Goal: Information Seeking & Learning: Learn about a topic

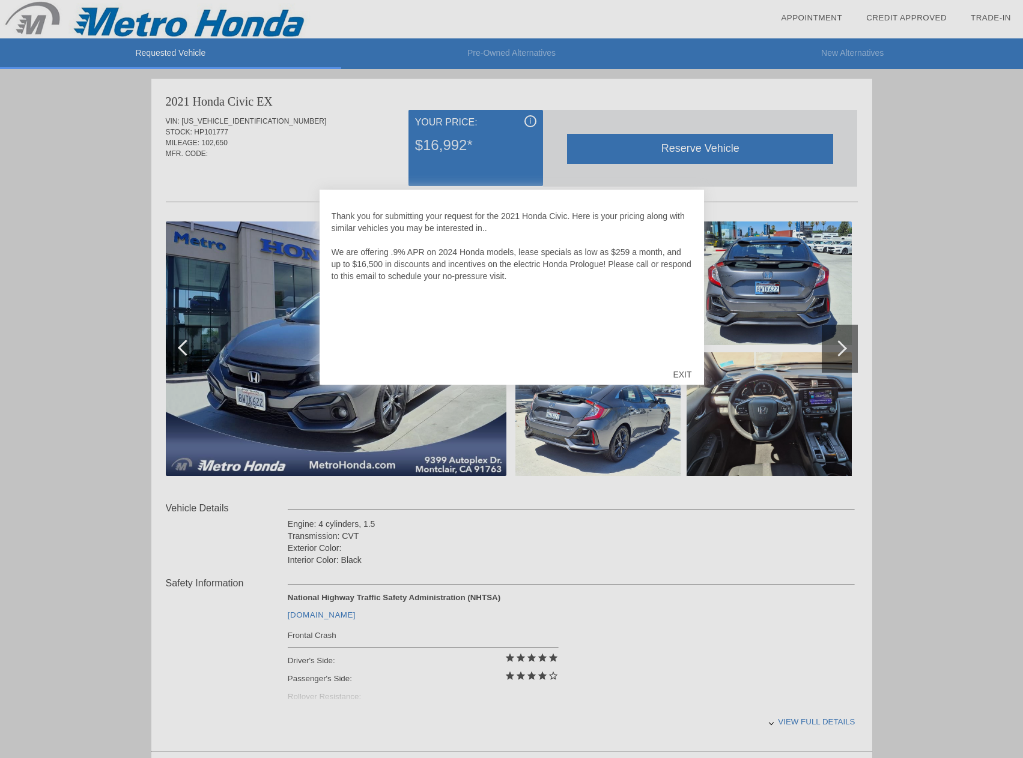
click at [680, 375] on div "EXIT" at bounding box center [681, 375] width 43 height 36
click at [672, 372] on div "EXIT" at bounding box center [681, 375] width 43 height 36
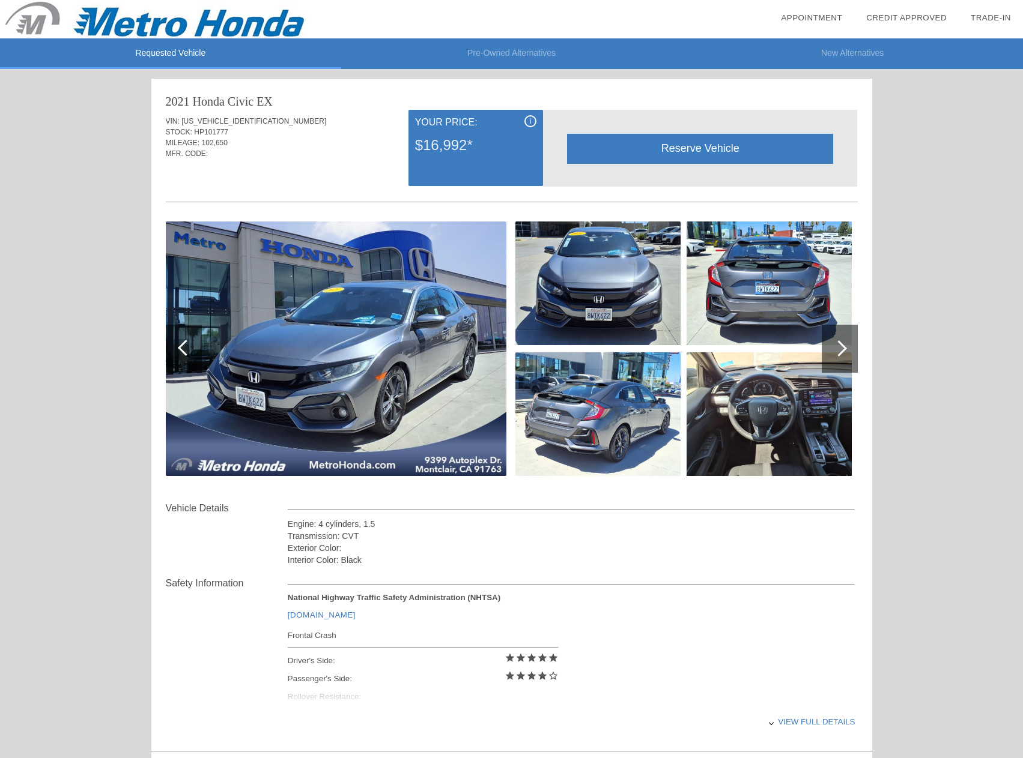
click at [598, 279] on img at bounding box center [597, 284] width 165 height 124
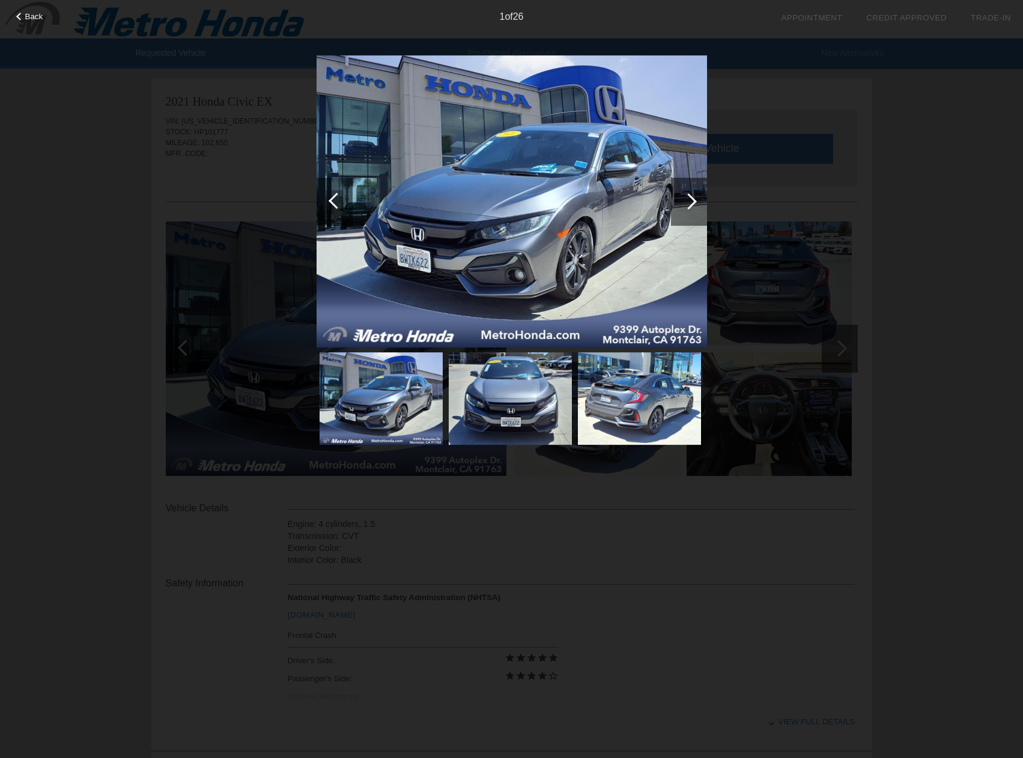
click at [698, 191] on div at bounding box center [689, 202] width 36 height 48
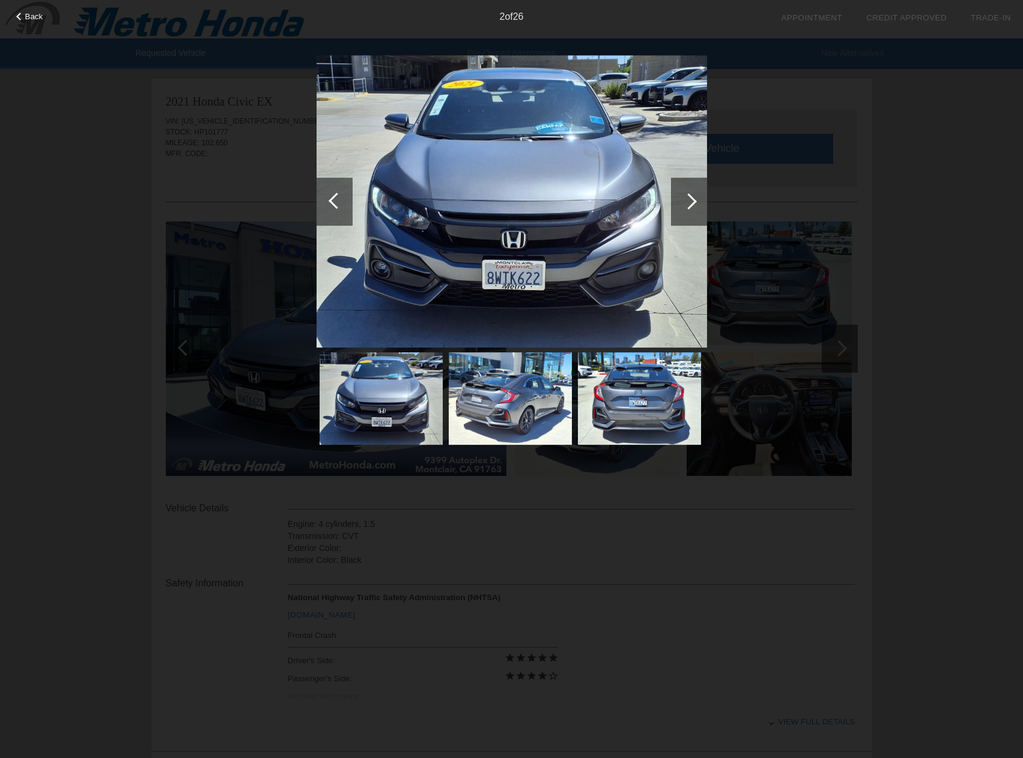
click at [698, 191] on div at bounding box center [689, 202] width 36 height 48
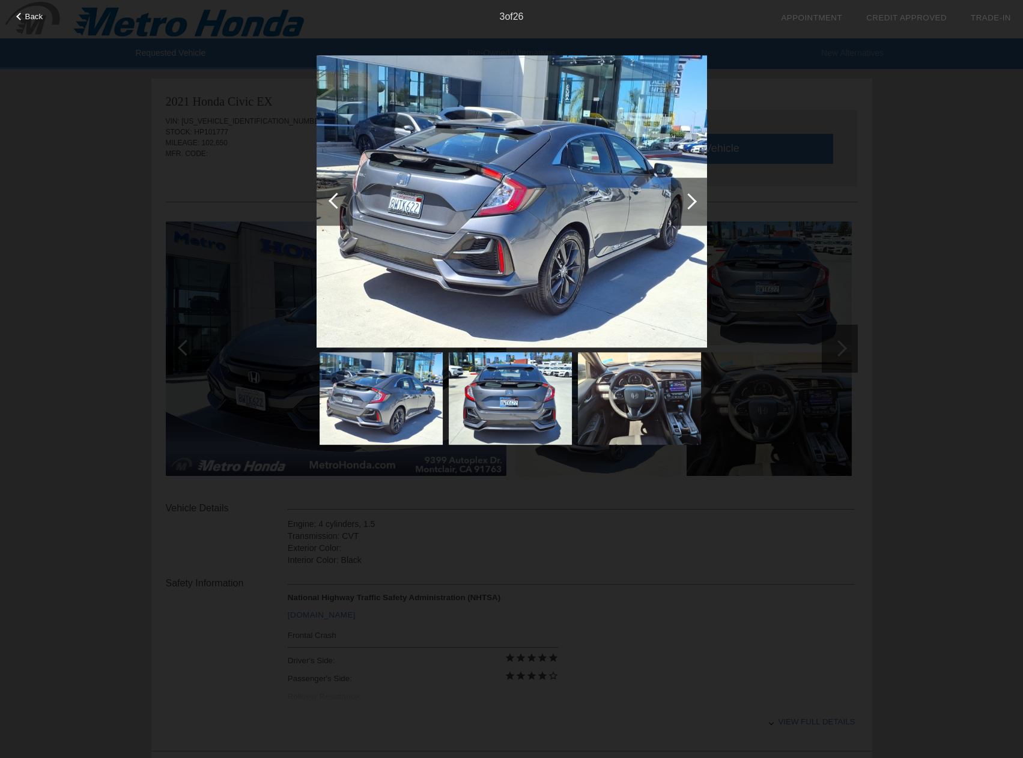
click at [698, 191] on div at bounding box center [689, 202] width 36 height 48
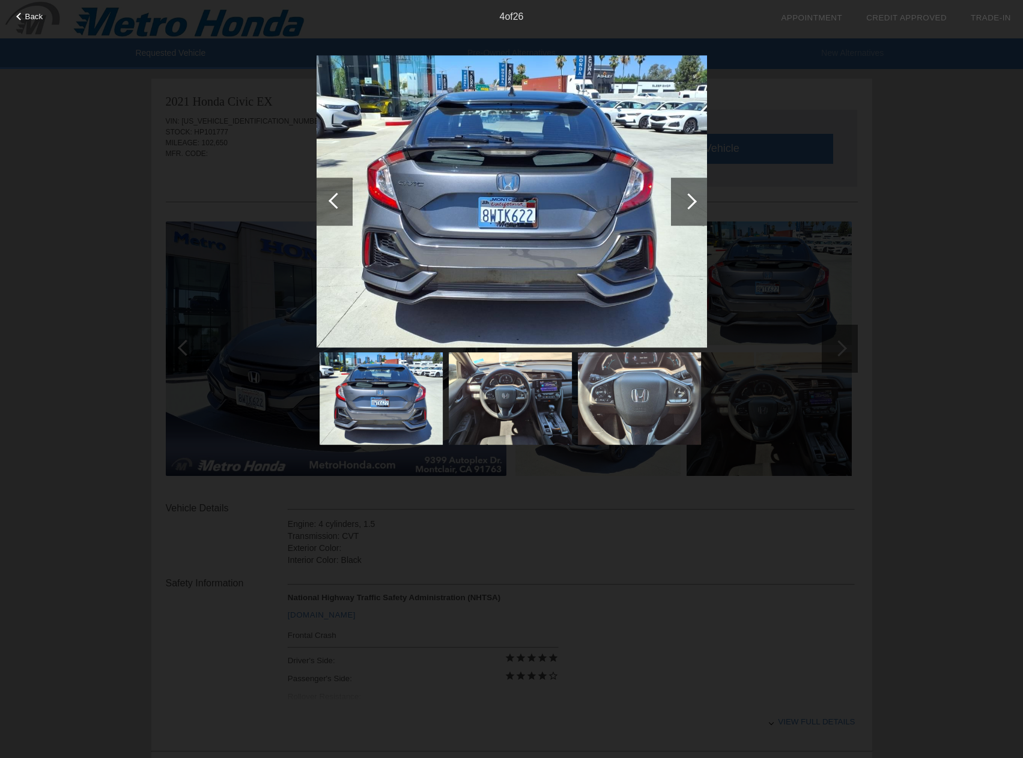
click at [675, 199] on div at bounding box center [689, 202] width 36 height 48
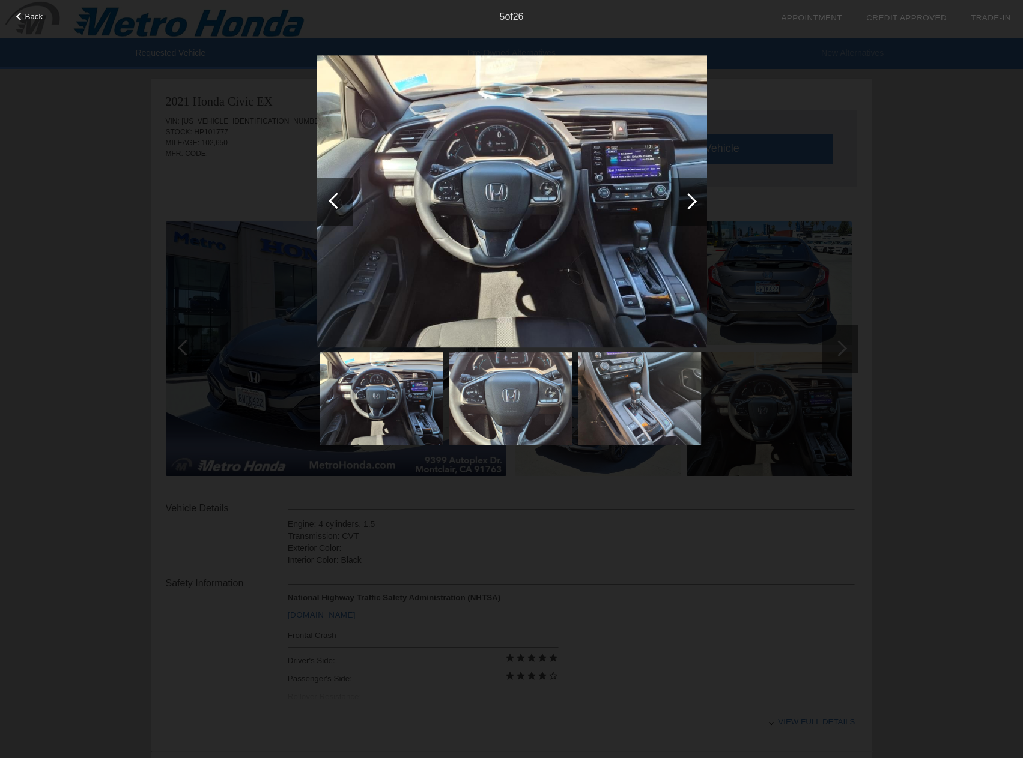
click at [687, 205] on div at bounding box center [688, 201] width 16 height 16
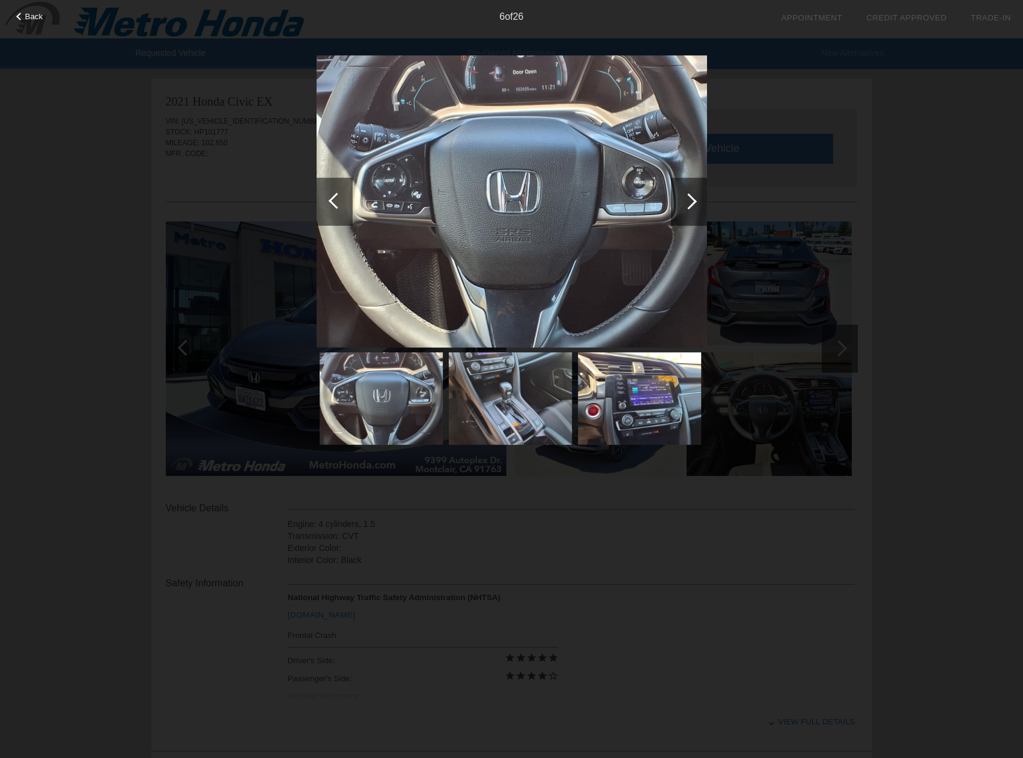
click at [687, 205] on div at bounding box center [688, 201] width 16 height 16
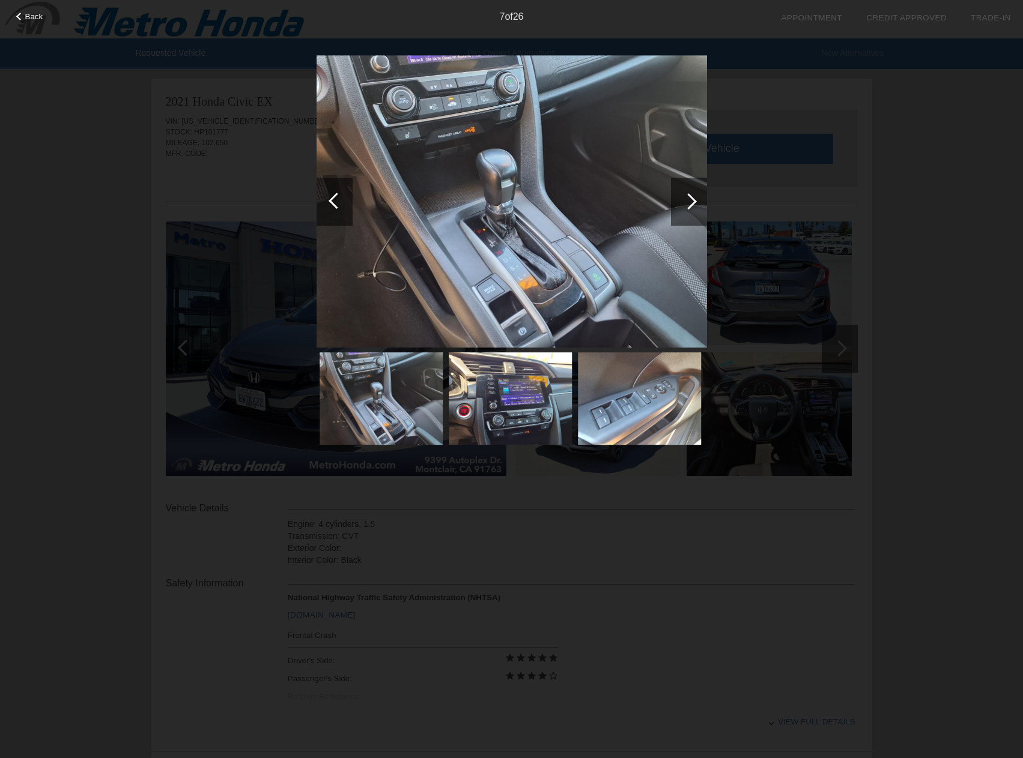
click at [687, 205] on div at bounding box center [688, 201] width 16 height 16
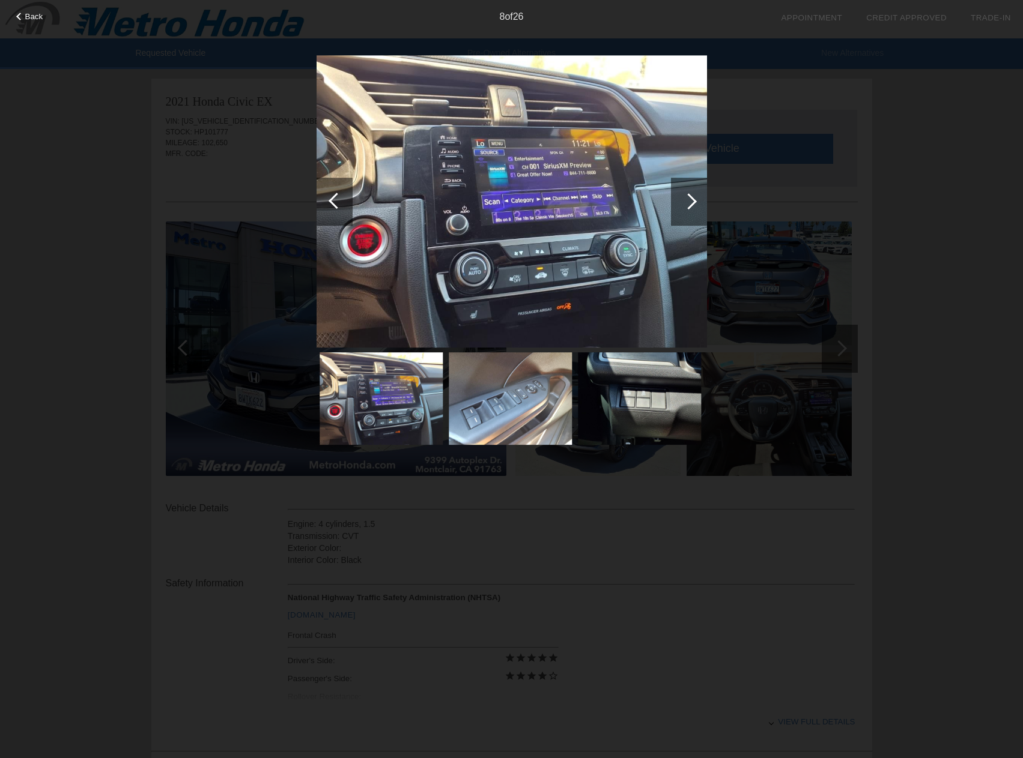
click at [687, 205] on div at bounding box center [688, 201] width 16 height 16
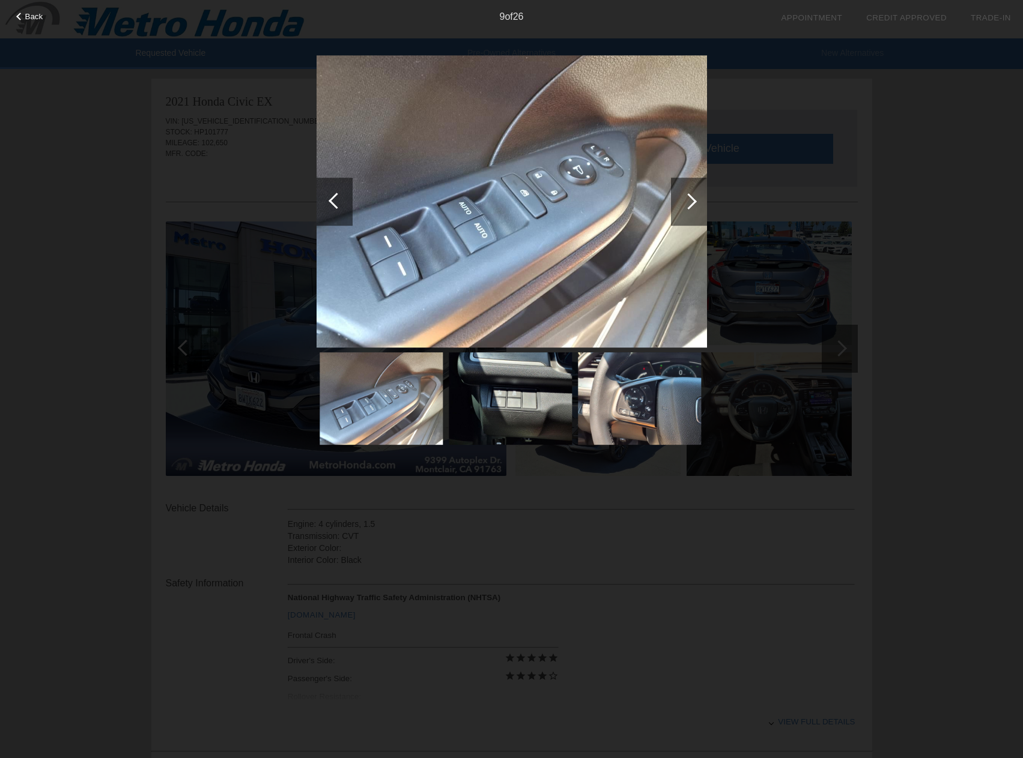
click at [687, 205] on div at bounding box center [688, 201] width 16 height 16
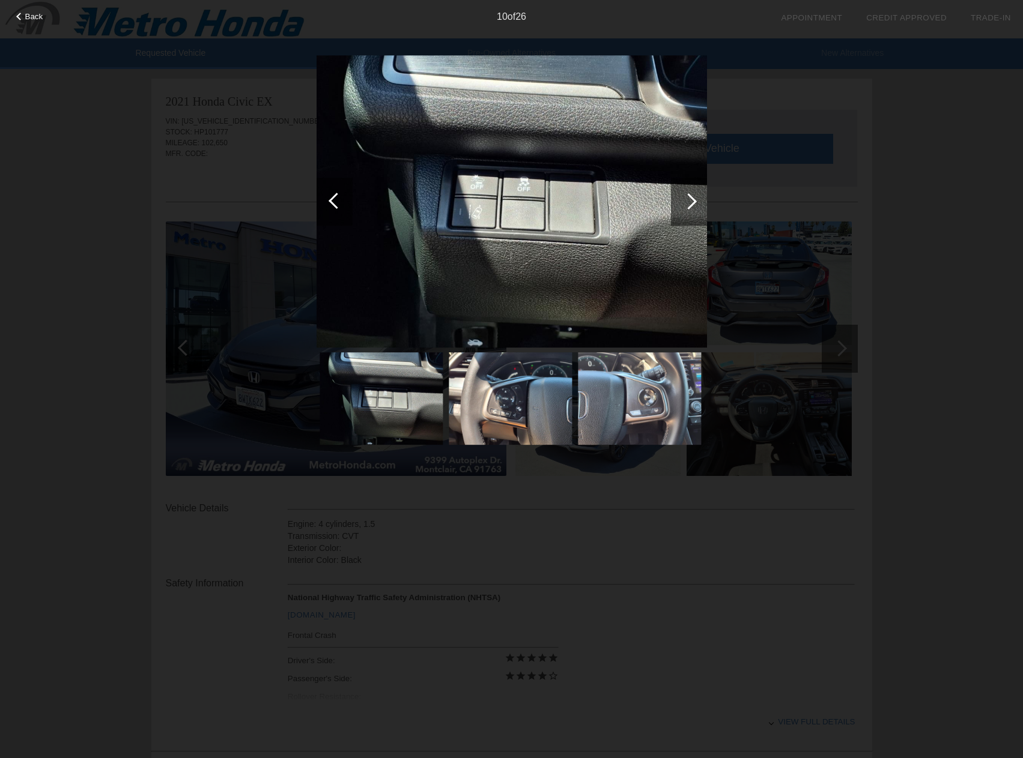
click at [687, 205] on div at bounding box center [688, 201] width 16 height 16
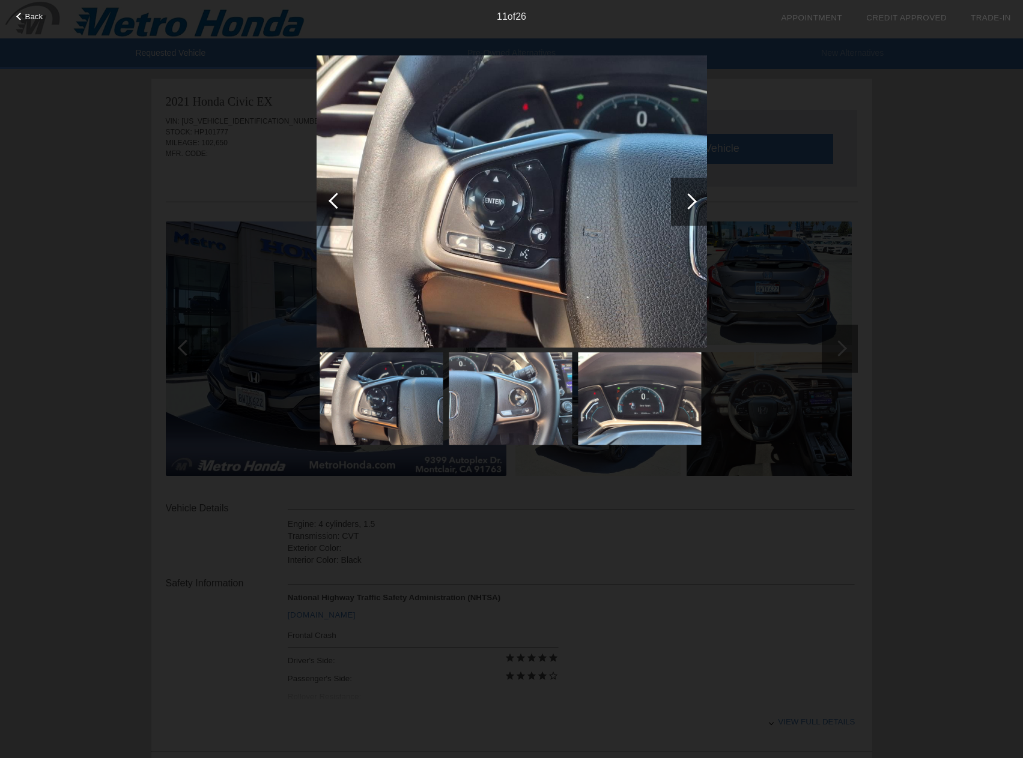
click at [687, 205] on div at bounding box center [688, 201] width 16 height 16
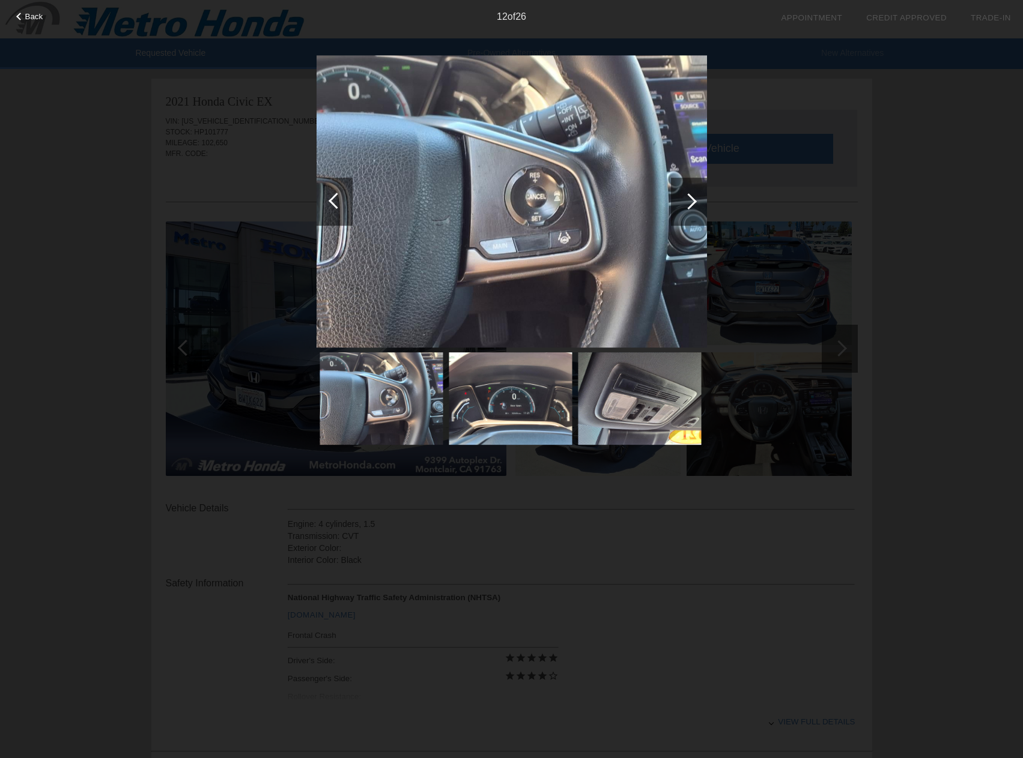
click at [687, 205] on div at bounding box center [688, 201] width 16 height 16
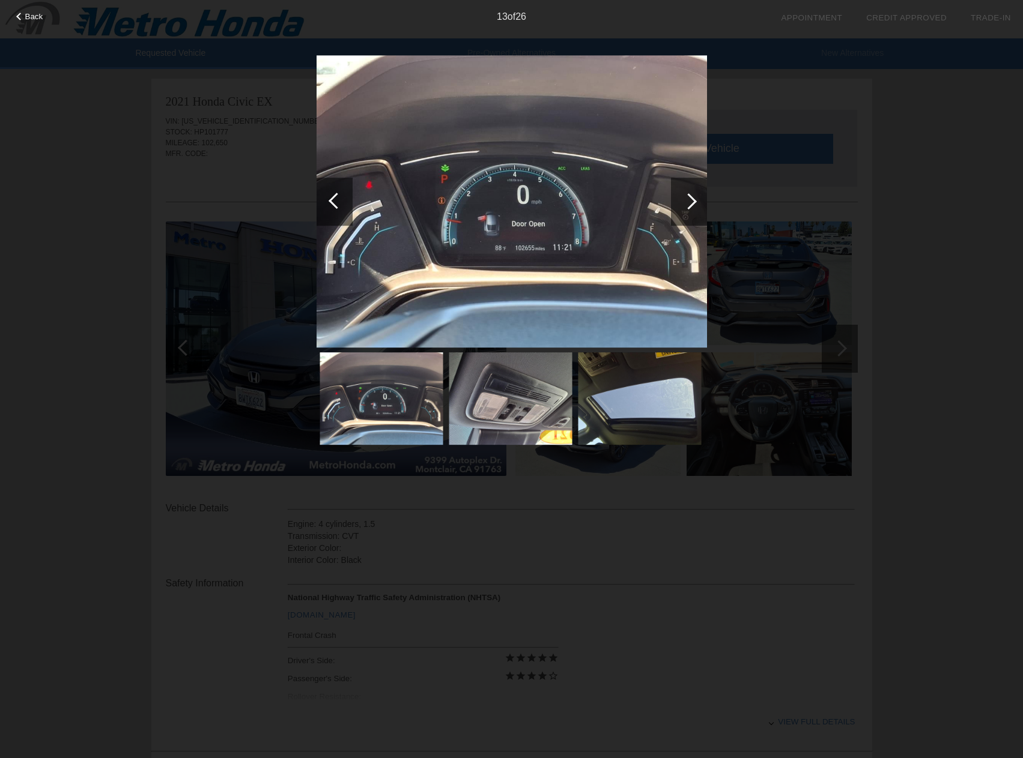
click at [687, 205] on div at bounding box center [688, 201] width 16 height 16
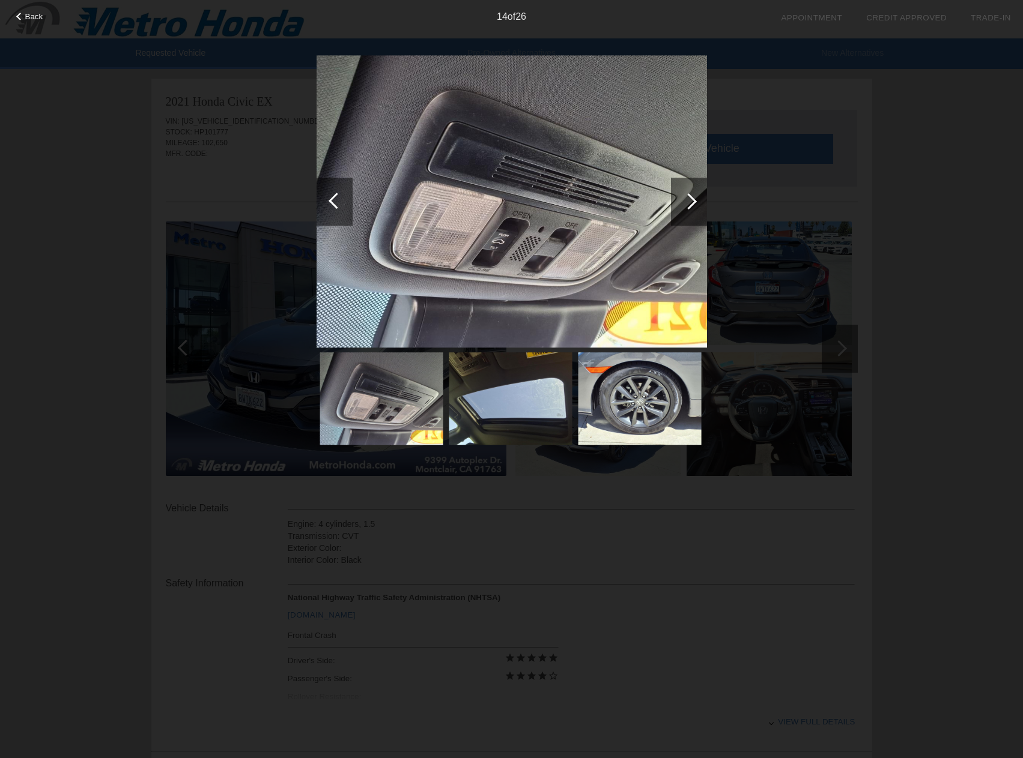
click at [687, 205] on div at bounding box center [688, 201] width 16 height 16
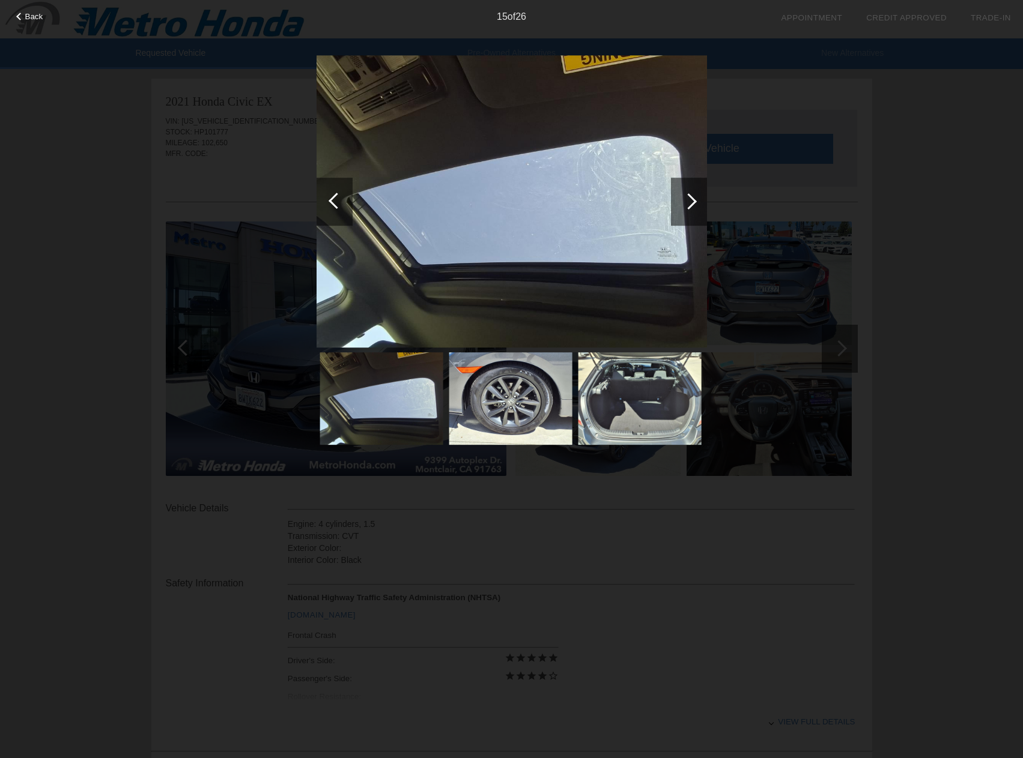
click at [687, 205] on div at bounding box center [688, 201] width 16 height 16
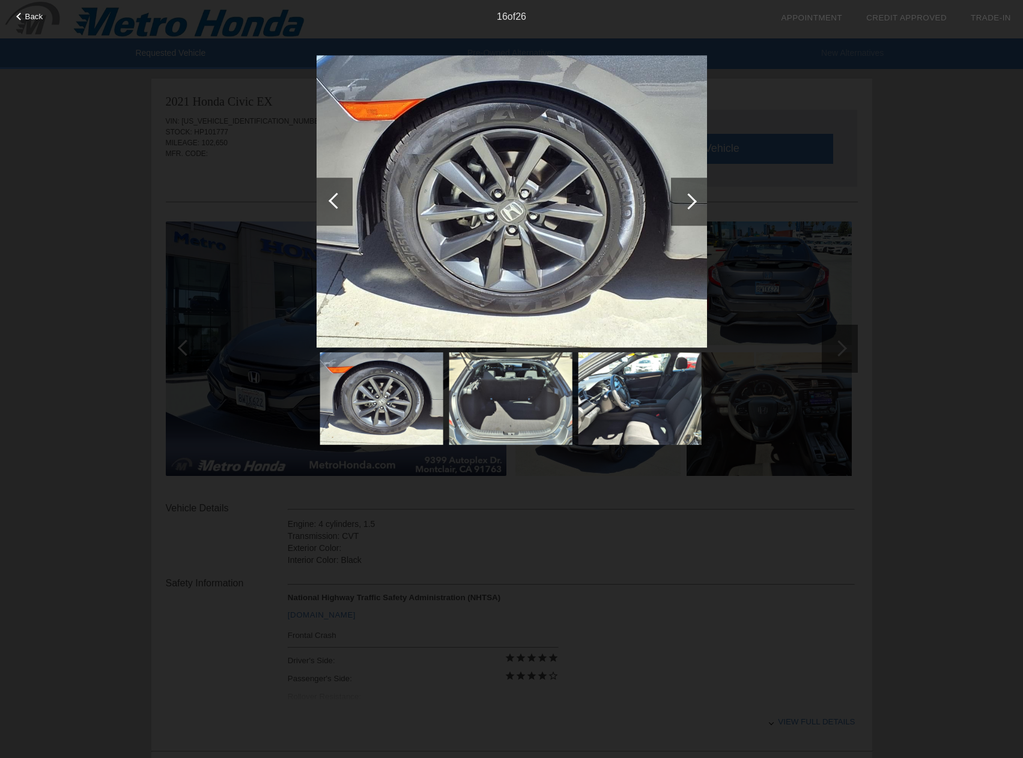
click at [687, 205] on div at bounding box center [688, 201] width 16 height 16
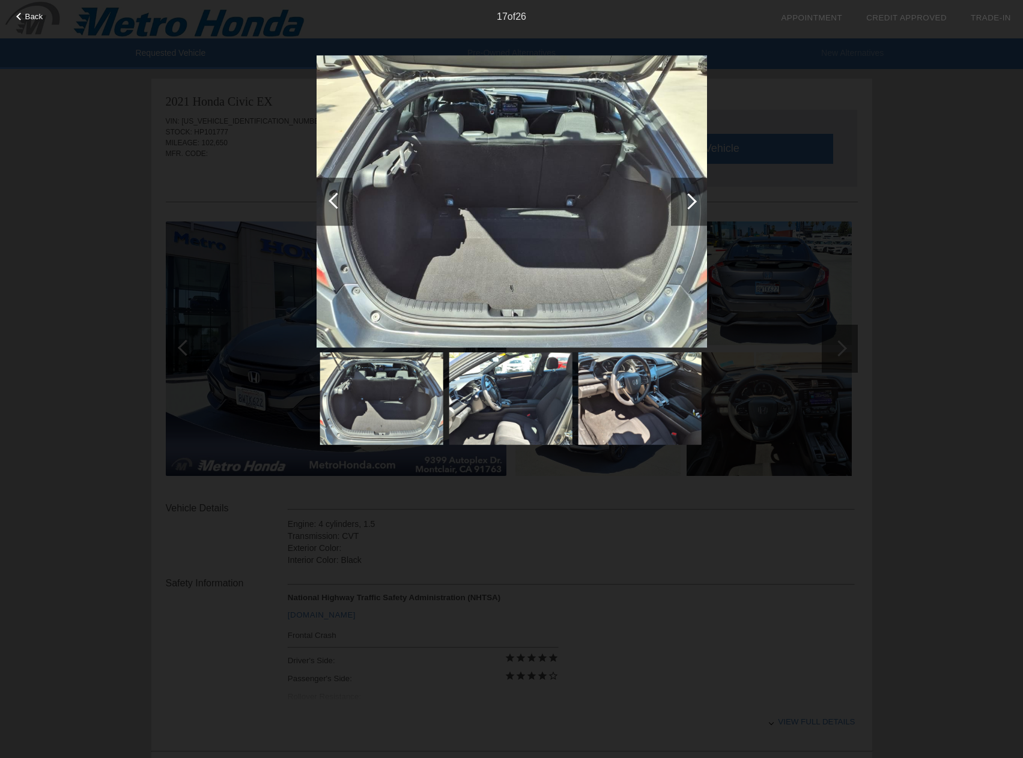
click at [687, 205] on div at bounding box center [688, 201] width 16 height 16
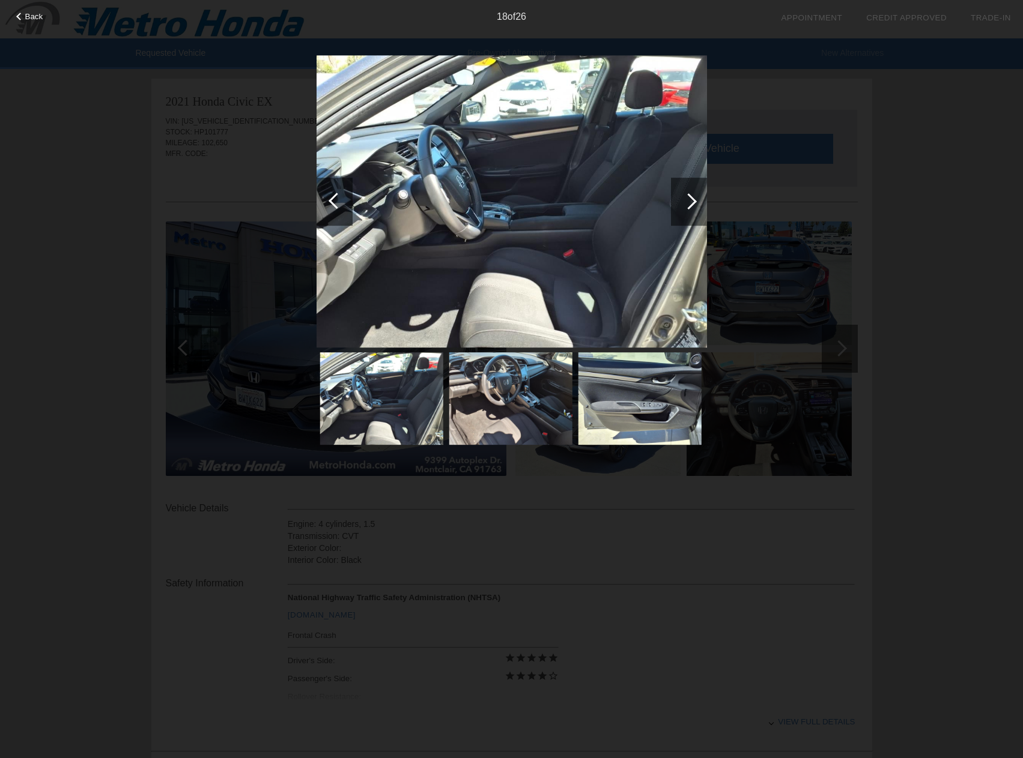
click at [687, 205] on div at bounding box center [688, 201] width 16 height 16
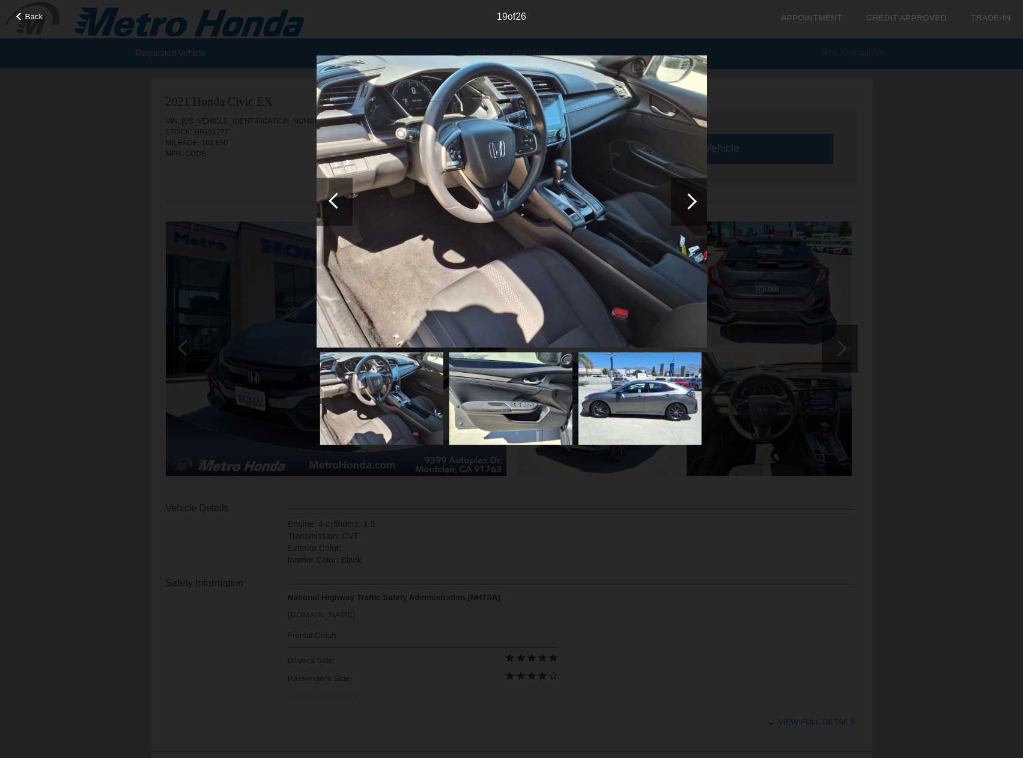
click at [687, 205] on div at bounding box center [688, 201] width 16 height 16
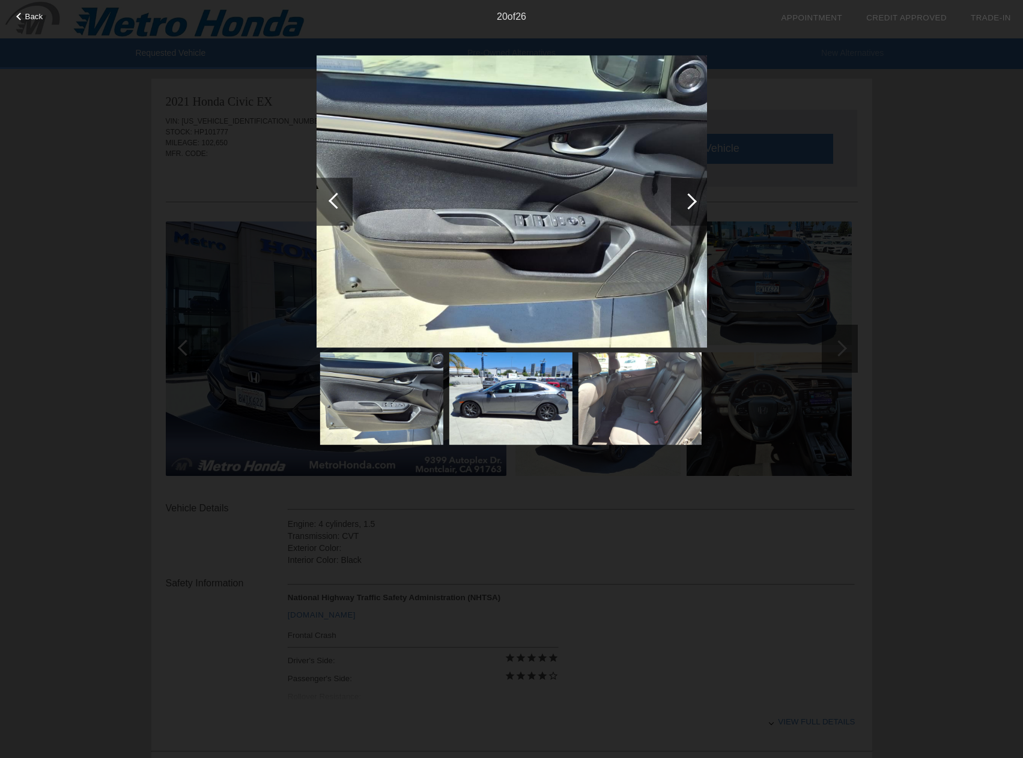
click at [687, 205] on div at bounding box center [688, 201] width 16 height 16
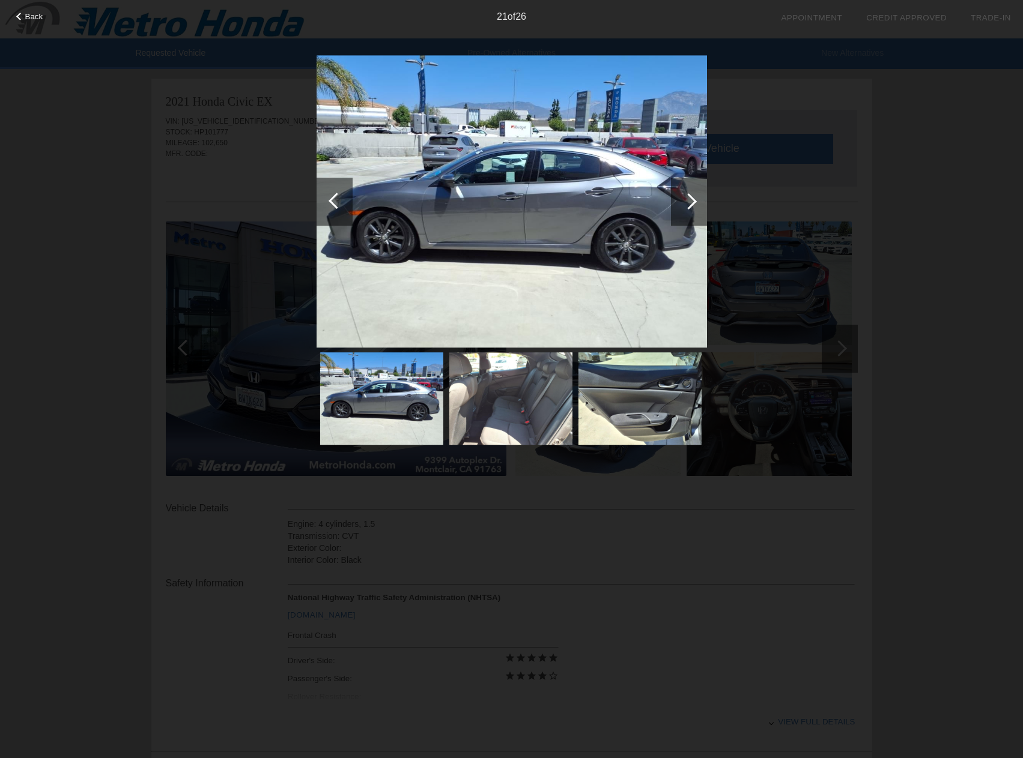
click at [916, 214] on div "Back 21 of 26" at bounding box center [511, 379] width 1023 height 758
click at [26, 24] on div "Back 21 of 26" at bounding box center [511, 379] width 1023 height 758
click at [335, 202] on div at bounding box center [336, 201] width 16 height 16
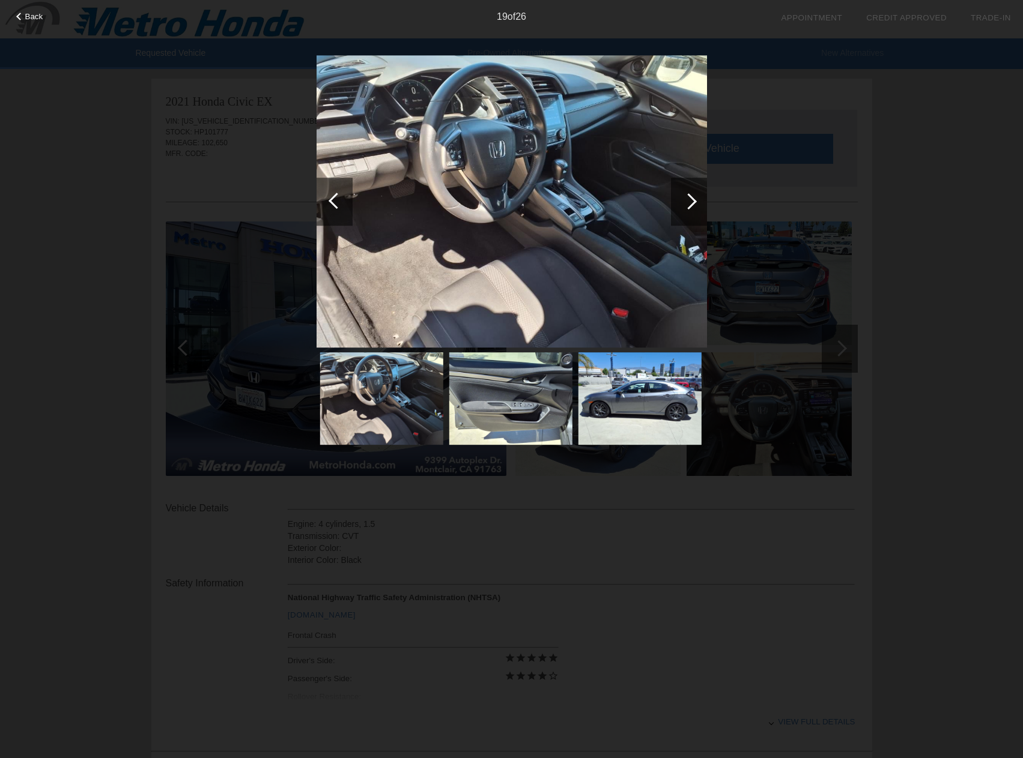
click at [335, 202] on div at bounding box center [336, 201] width 16 height 16
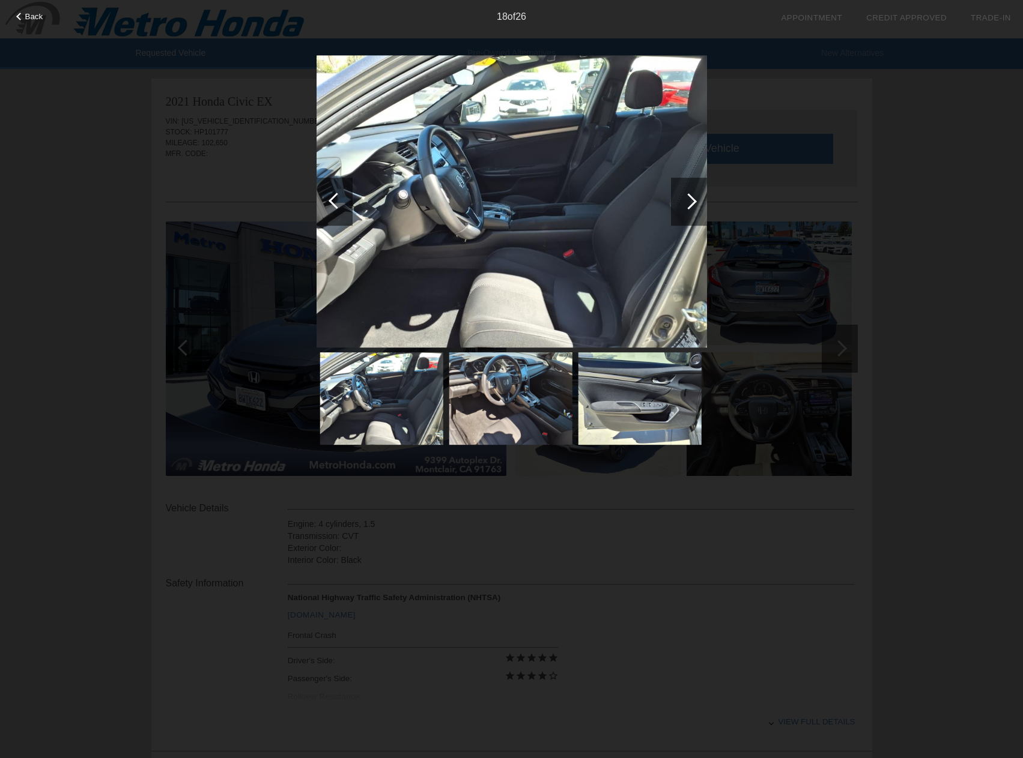
click at [335, 202] on div at bounding box center [336, 201] width 16 height 16
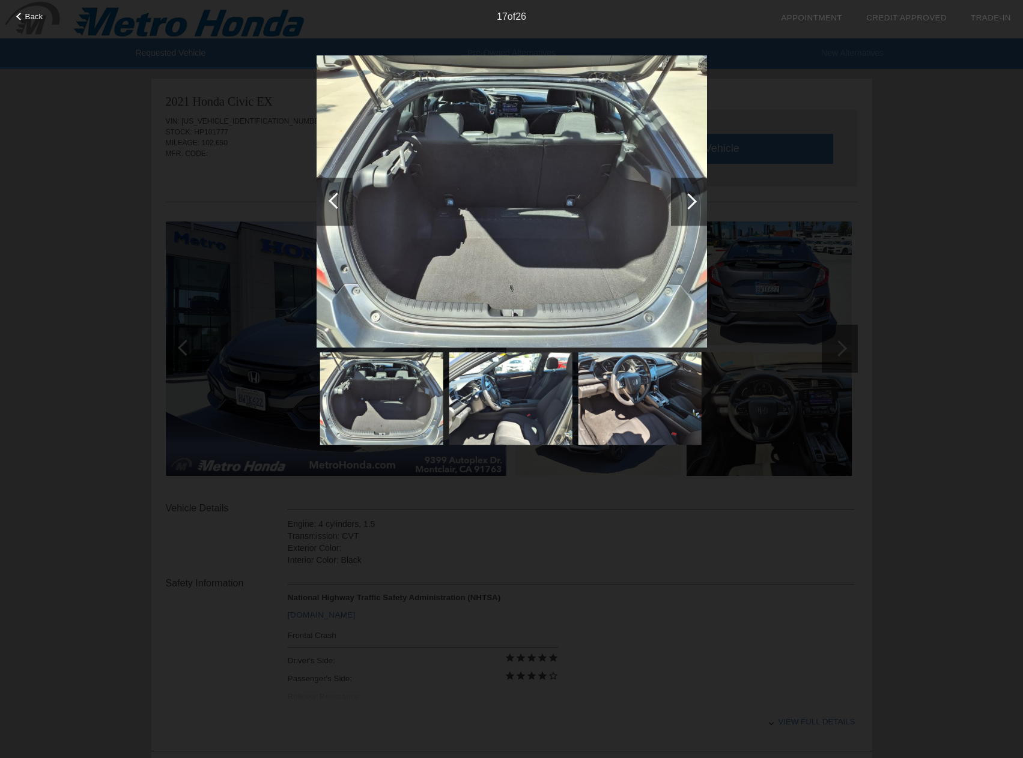
click at [335, 202] on div at bounding box center [336, 201] width 16 height 16
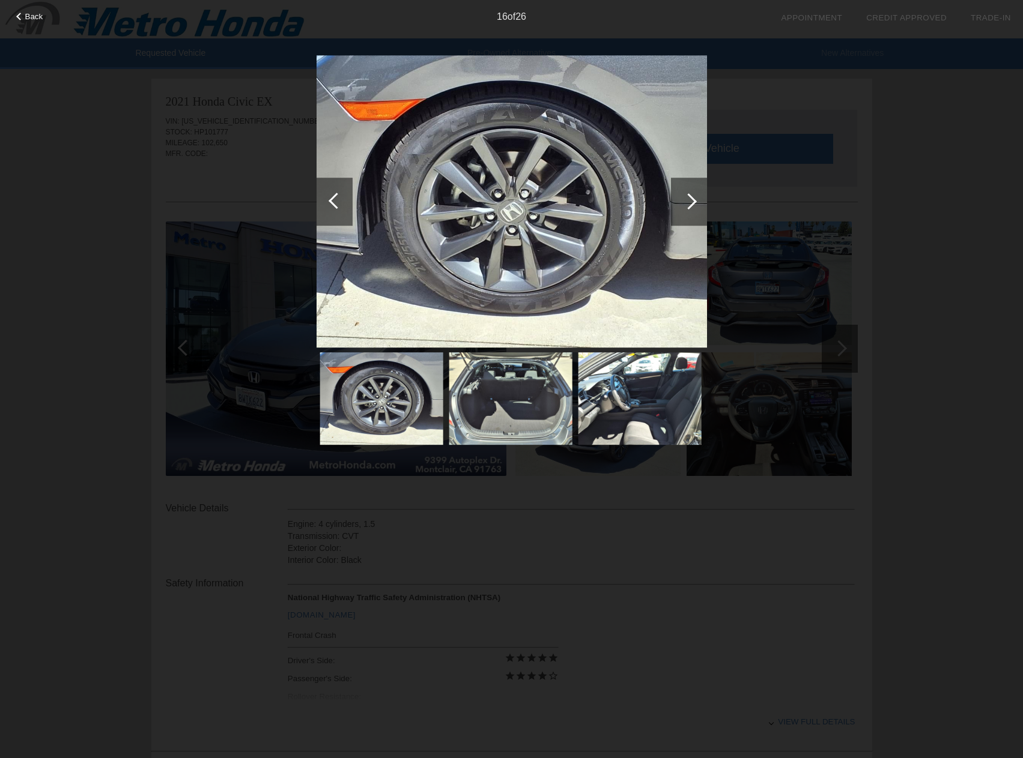
click at [335, 202] on div at bounding box center [336, 201] width 16 height 16
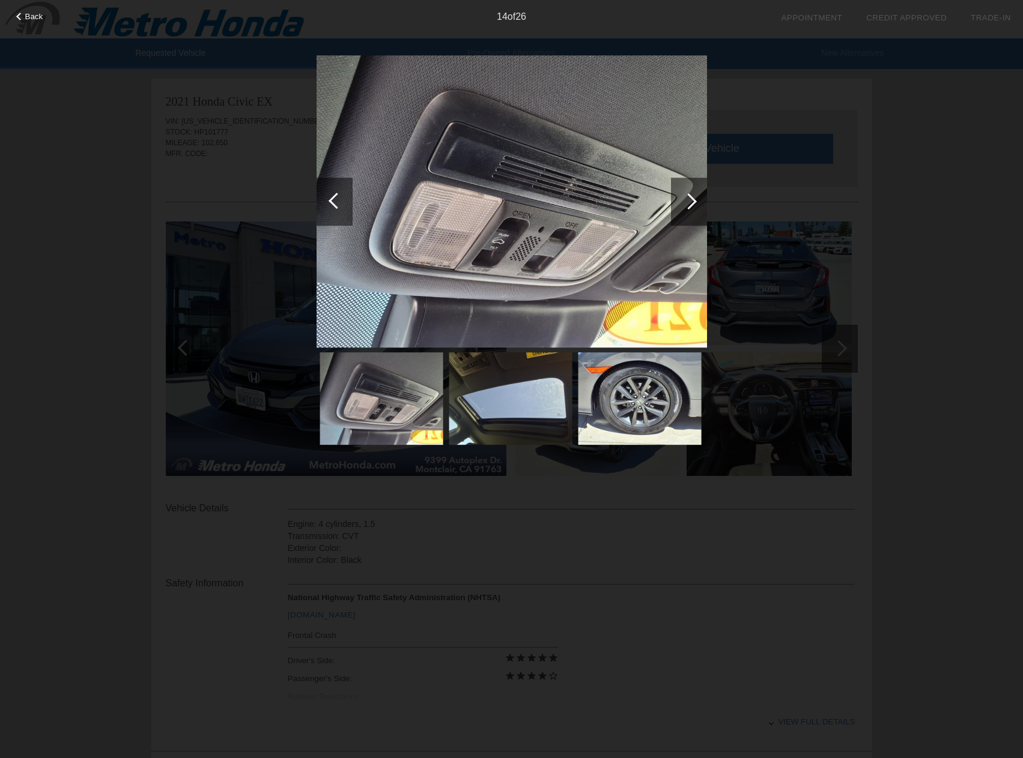
click at [687, 205] on div at bounding box center [688, 201] width 16 height 16
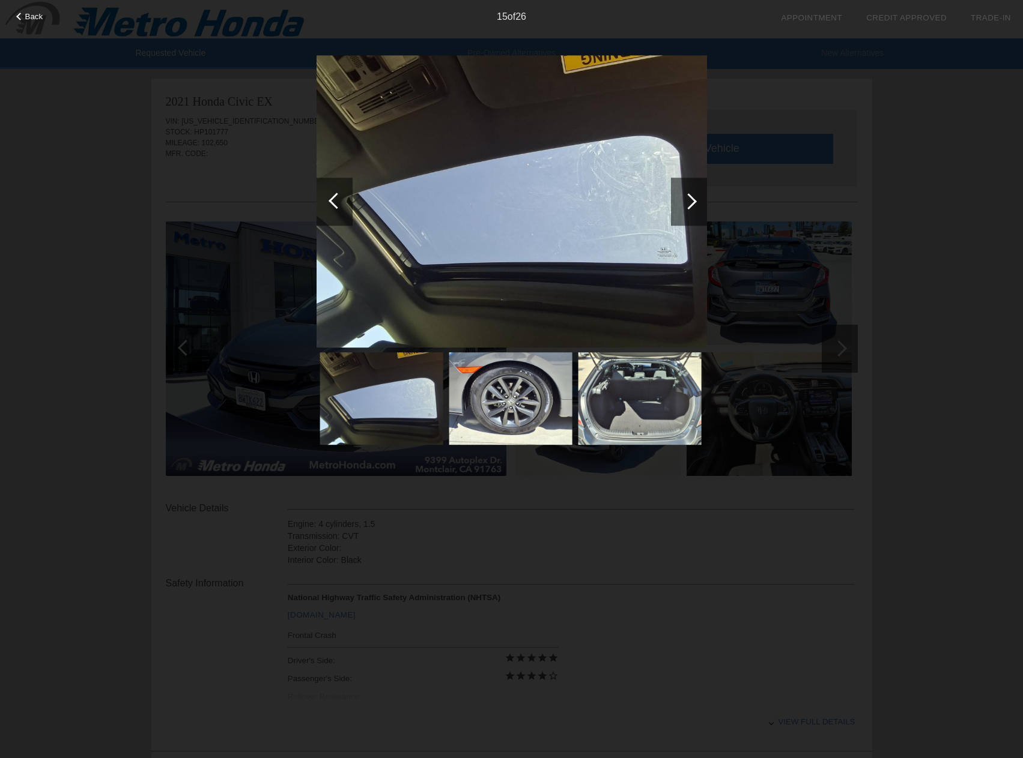
click at [330, 195] on div at bounding box center [334, 202] width 36 height 48
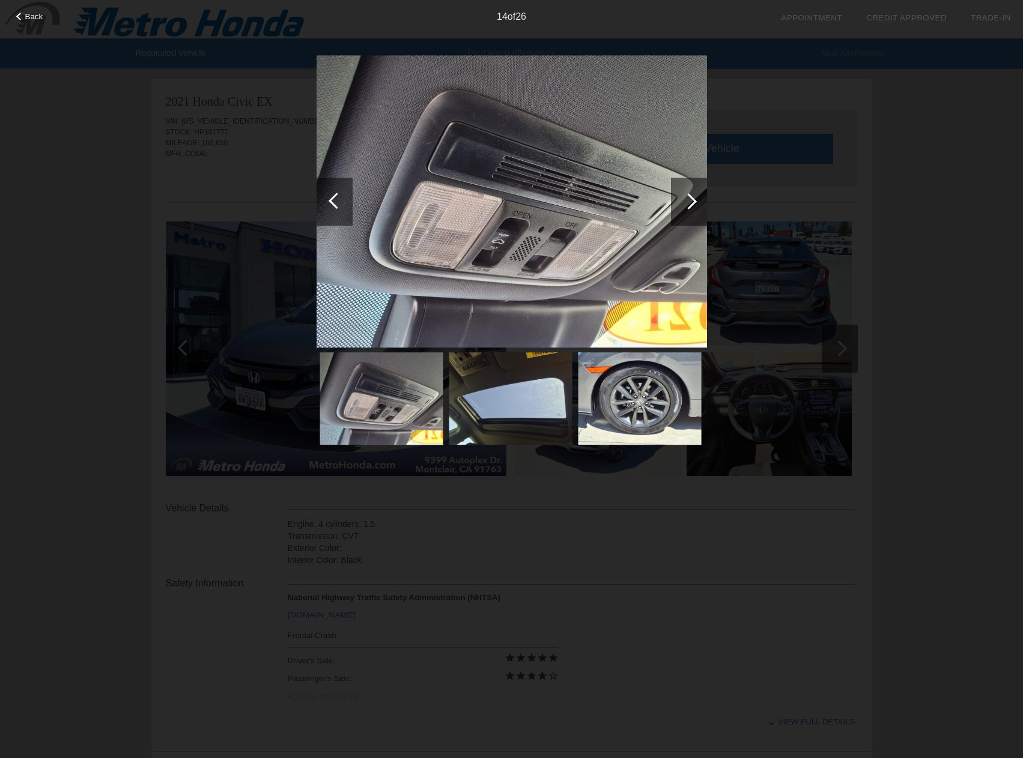
click at [330, 195] on div at bounding box center [334, 202] width 36 height 48
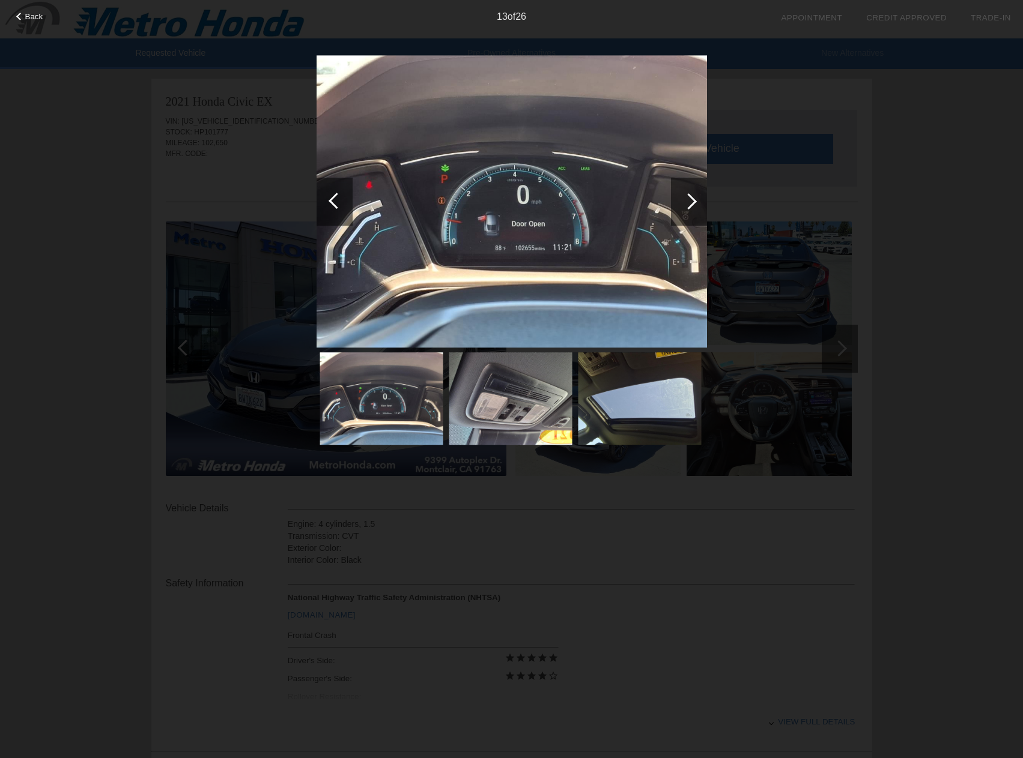
click at [330, 195] on div at bounding box center [334, 202] width 36 height 48
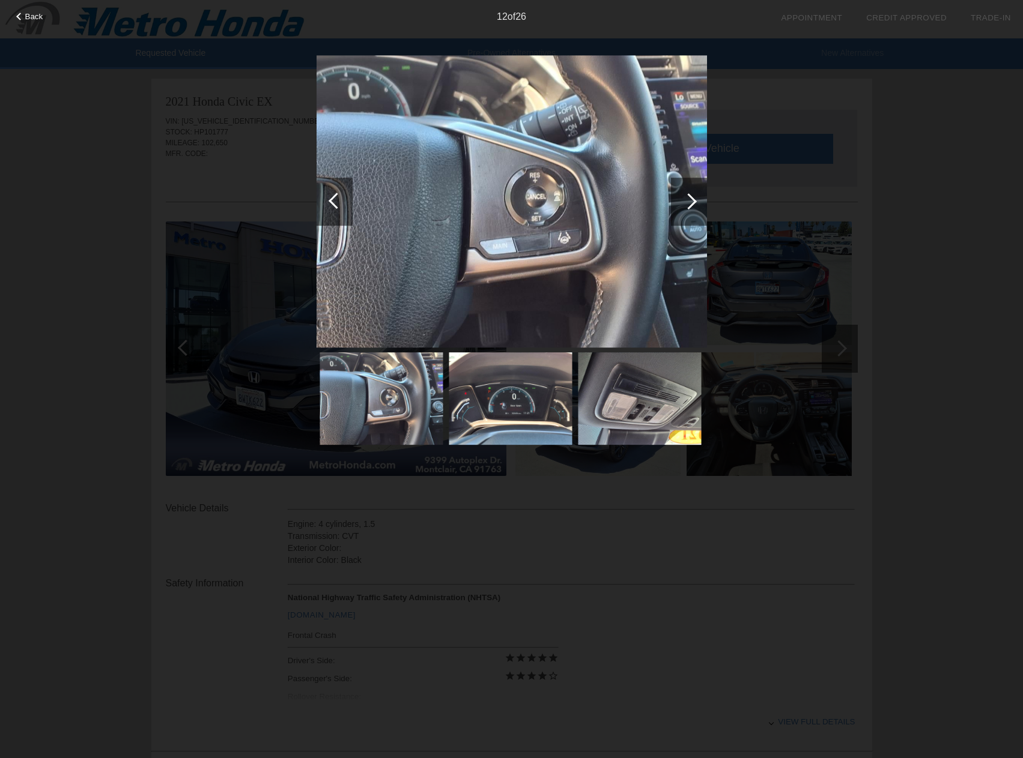
click at [330, 195] on div at bounding box center [334, 202] width 36 height 48
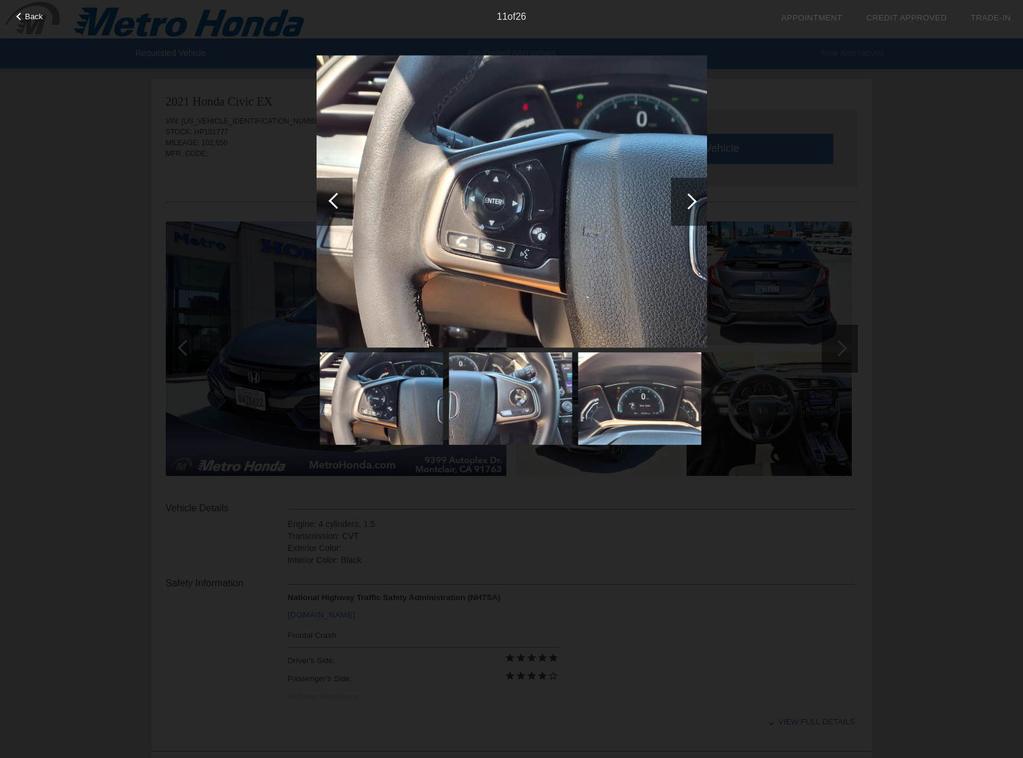
click at [330, 195] on div at bounding box center [334, 202] width 36 height 48
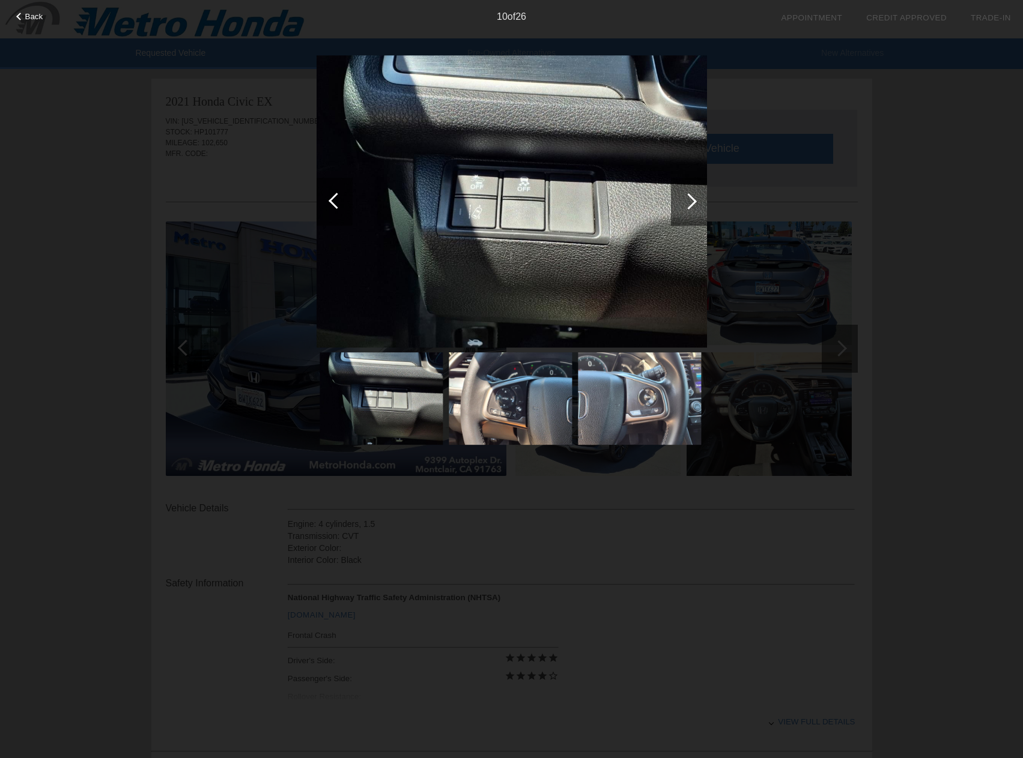
click at [330, 195] on div at bounding box center [334, 202] width 36 height 48
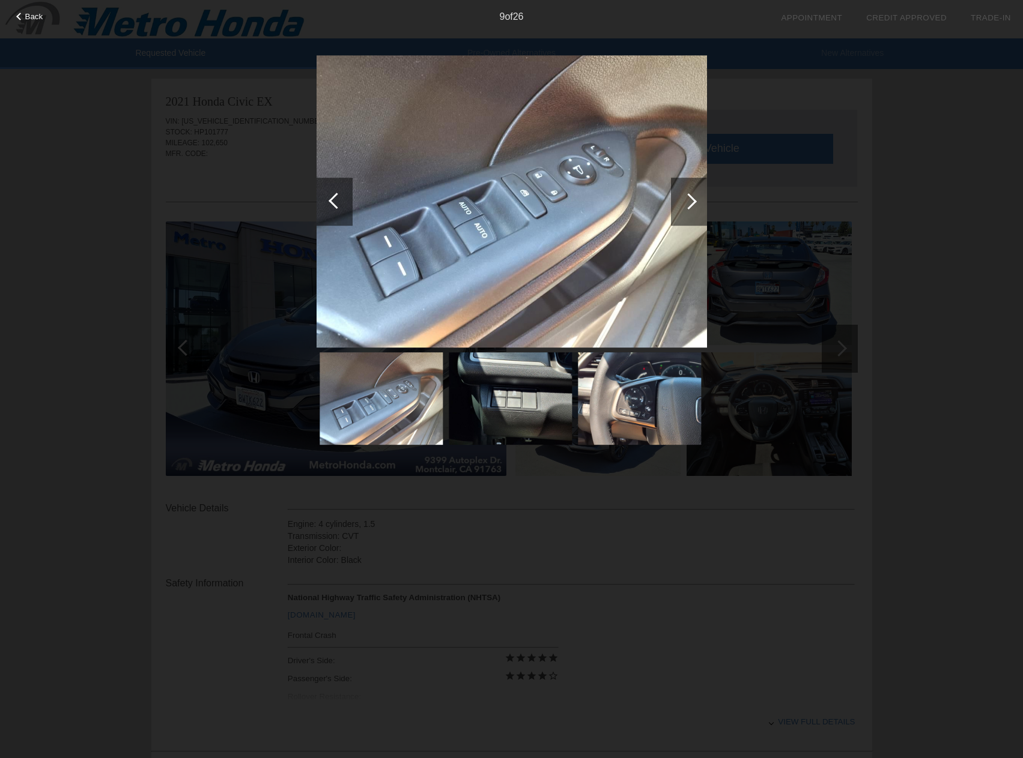
click at [330, 195] on div at bounding box center [334, 202] width 36 height 48
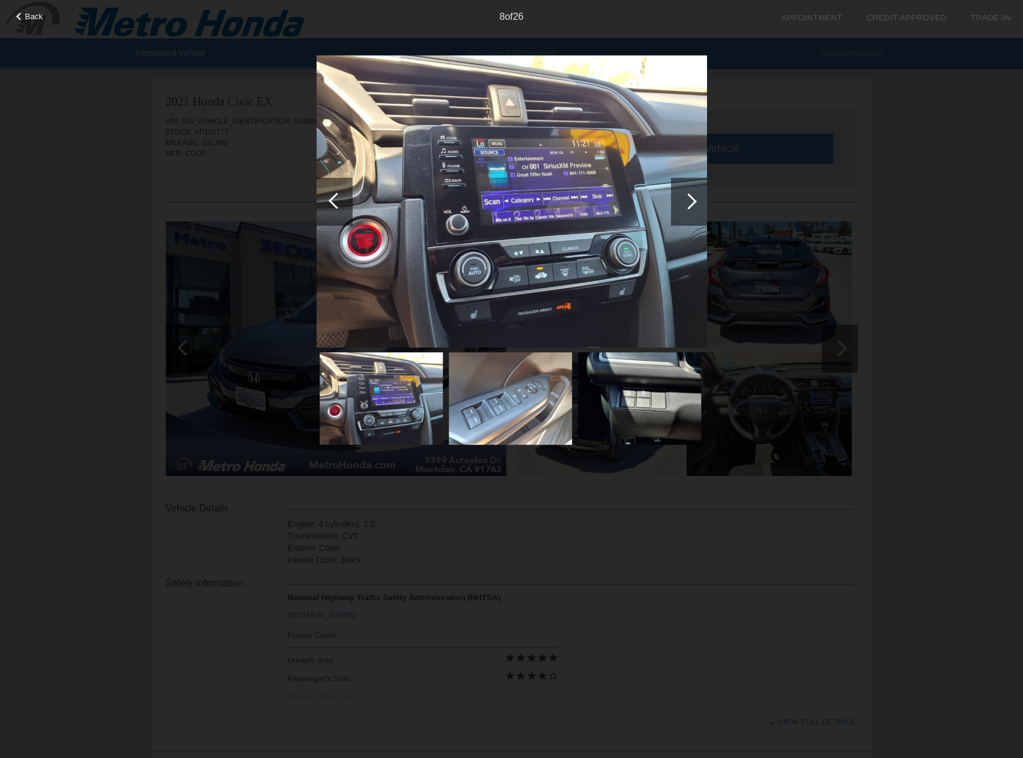
click at [330, 195] on div at bounding box center [334, 202] width 36 height 48
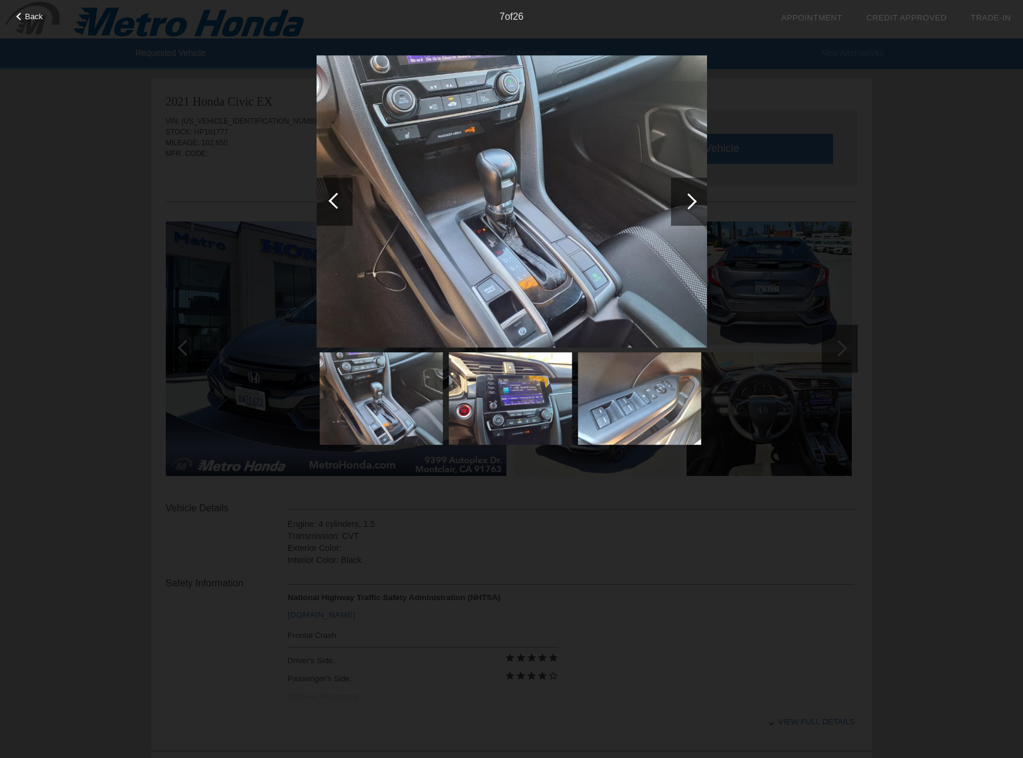
click at [330, 195] on div at bounding box center [334, 202] width 36 height 48
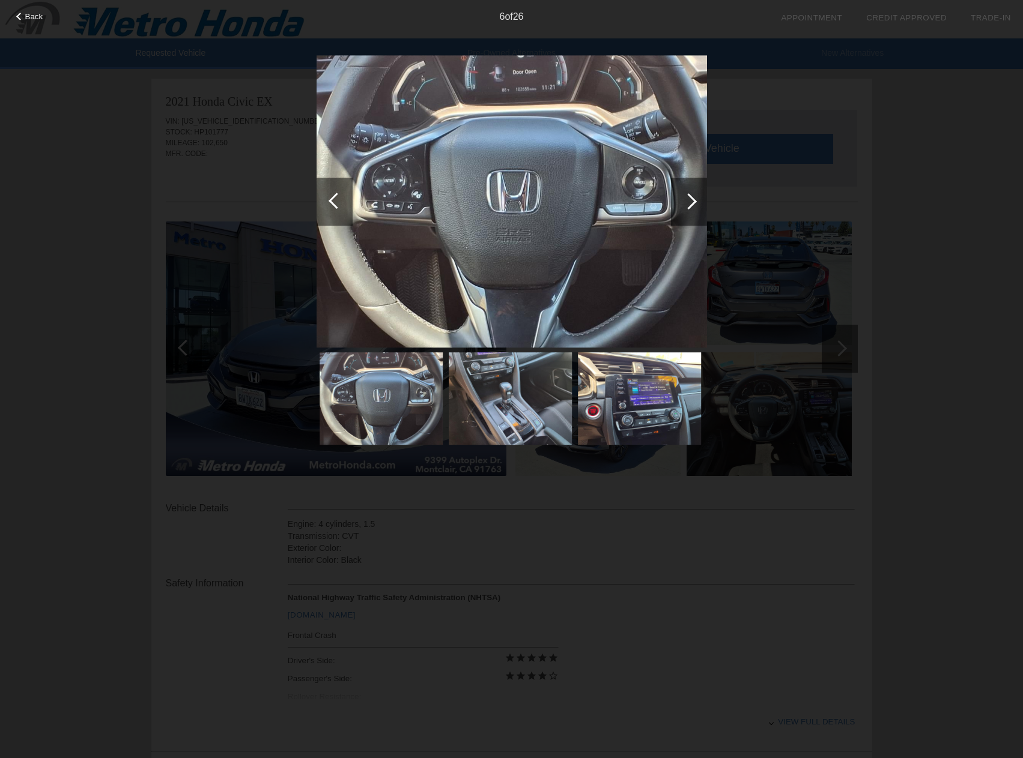
click at [330, 195] on div at bounding box center [334, 202] width 36 height 48
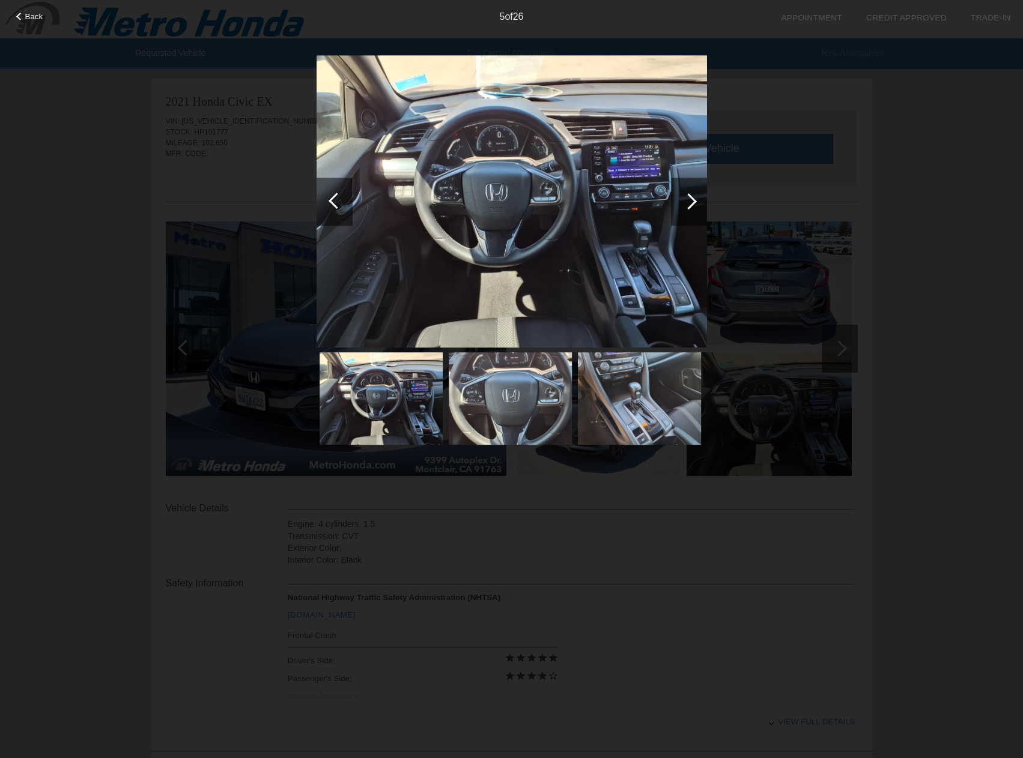
click at [330, 195] on div at bounding box center [334, 202] width 36 height 48
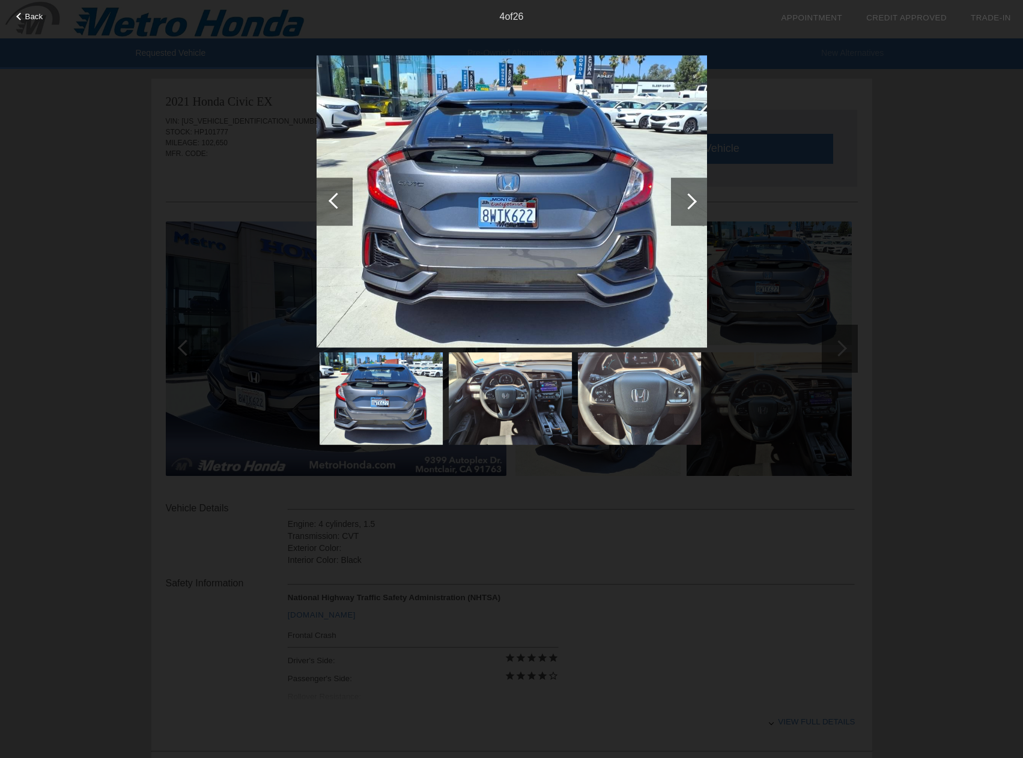
click at [330, 196] on div at bounding box center [334, 202] width 36 height 48
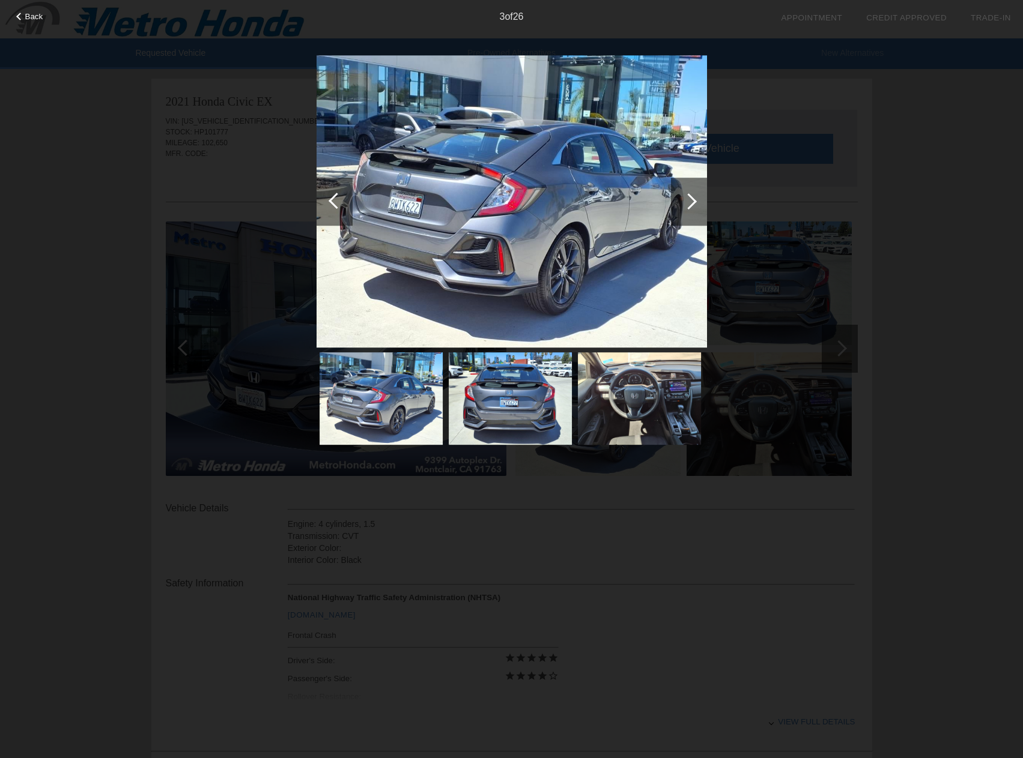
click at [266, 193] on div "Back 3 of 26" at bounding box center [511, 379] width 1023 height 758
click at [678, 168] on img at bounding box center [511, 201] width 390 height 293
click at [892, 130] on div "Back 3 of 26" at bounding box center [511, 379] width 1023 height 758
click at [504, 488] on div "Back 3 of 26" at bounding box center [511, 379] width 1023 height 758
click at [32, 19] on span "Back" at bounding box center [34, 16] width 18 height 9
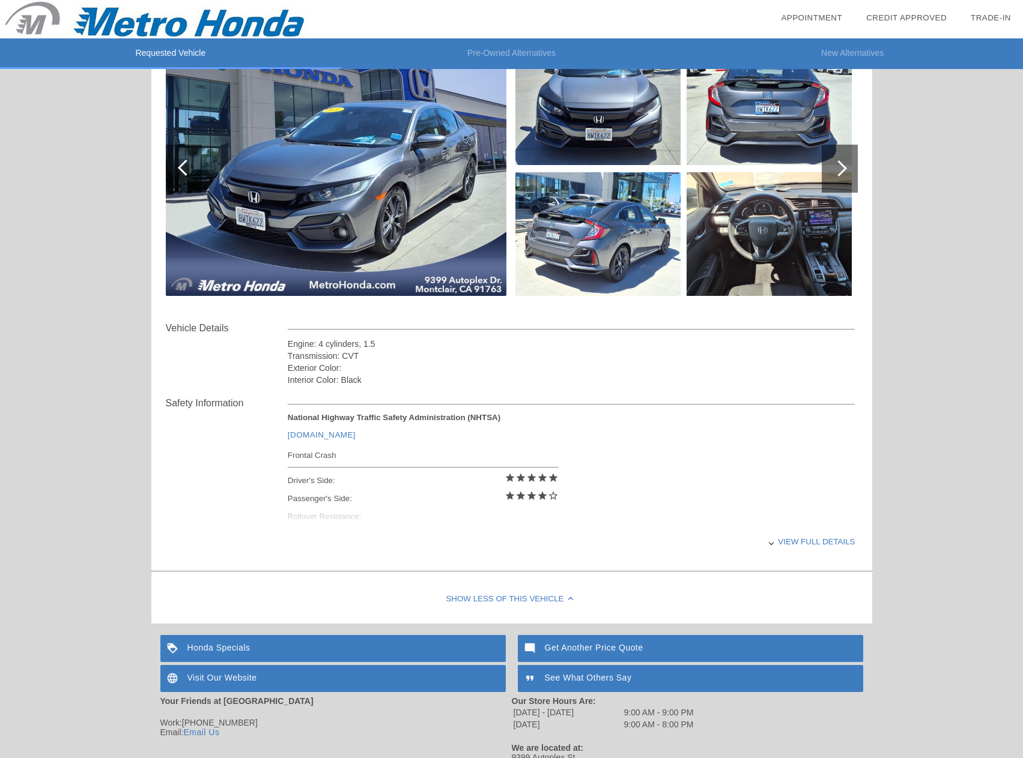
scroll to position [236, 0]
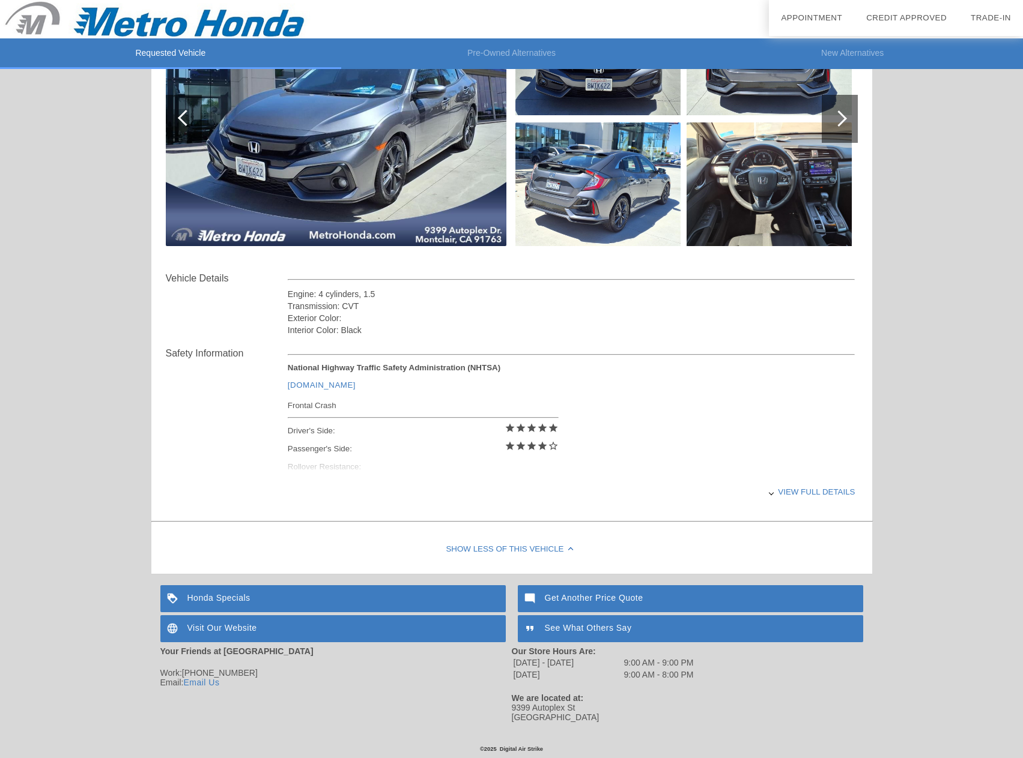
click at [792, 488] on div "View full details" at bounding box center [571, 491] width 567 height 29
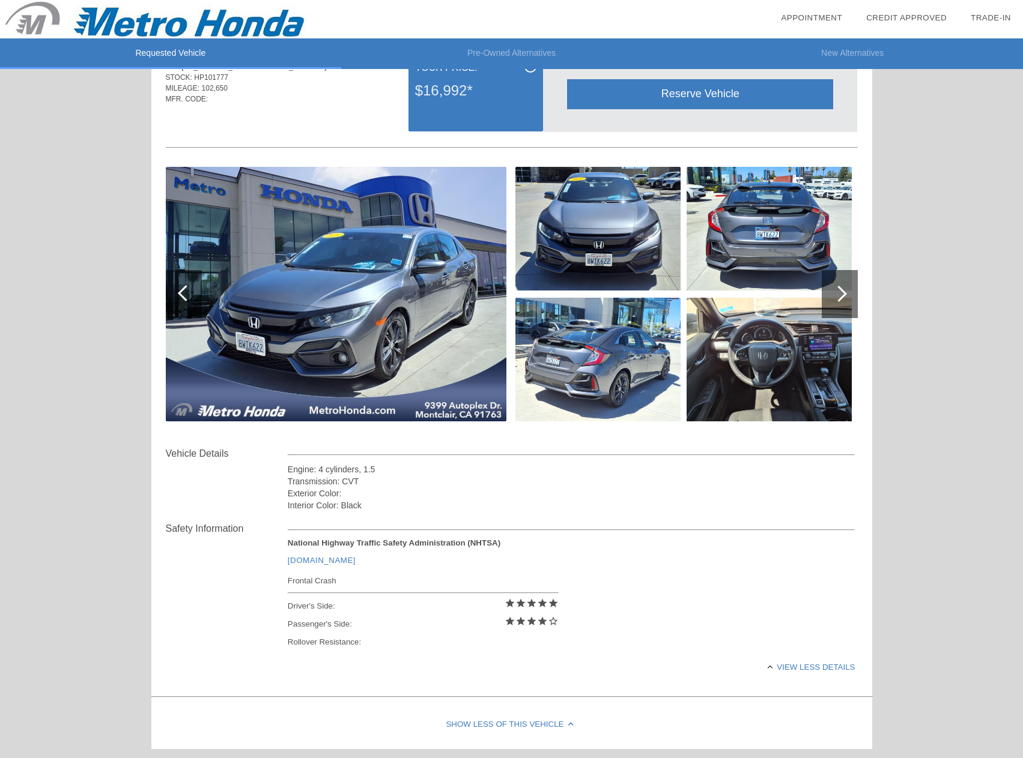
scroll to position [0, 0]
